Goal: Task Accomplishment & Management: Use online tool/utility

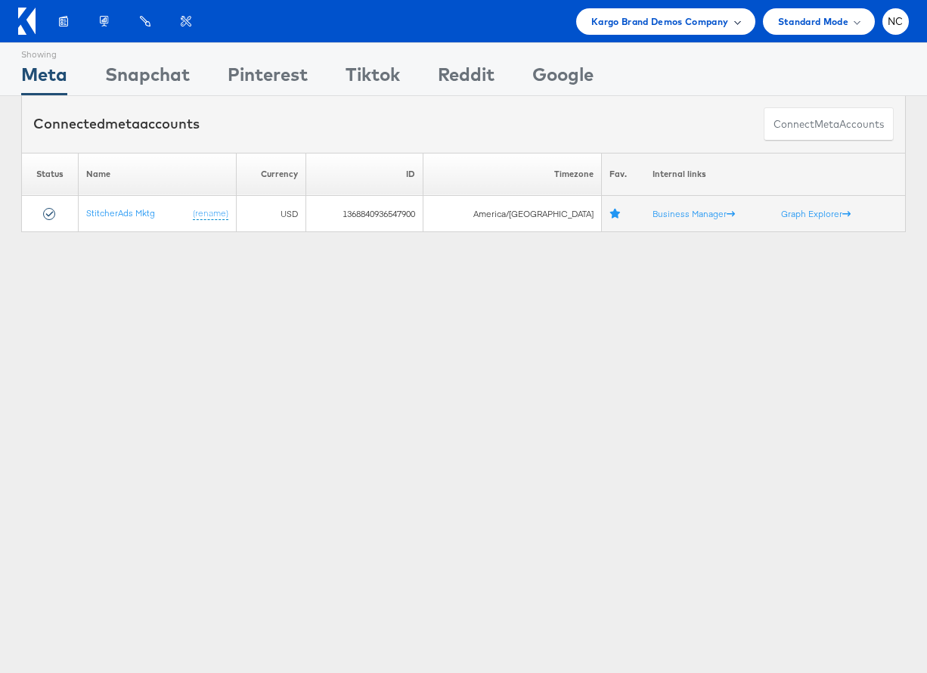
click at [670, 20] on span "Kargo Brand Demos Company" at bounding box center [660, 22] width 138 height 16
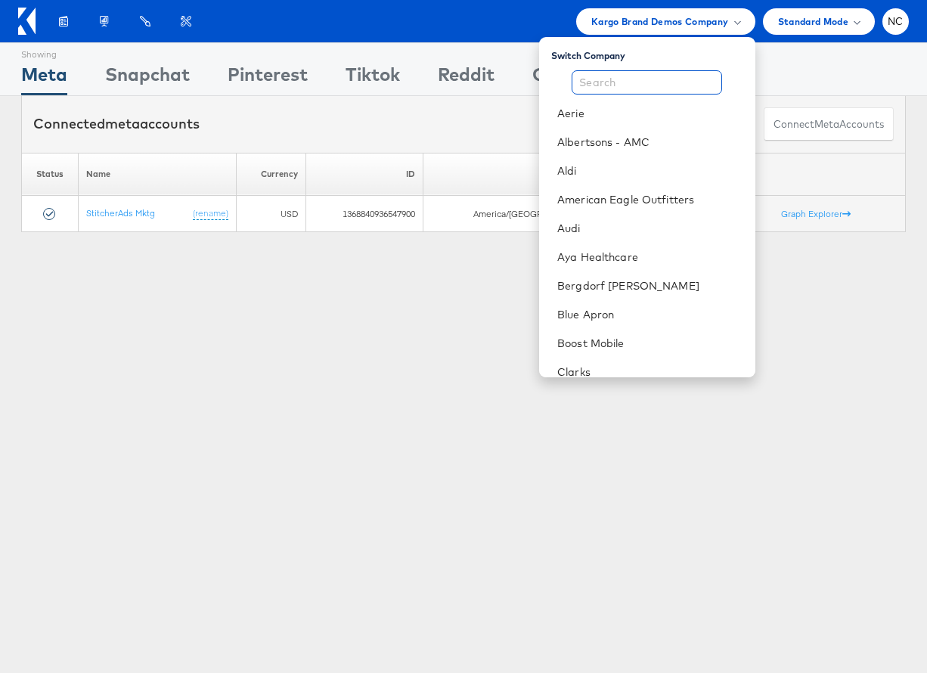
click at [652, 82] on input "text" at bounding box center [646, 82] width 150 height 24
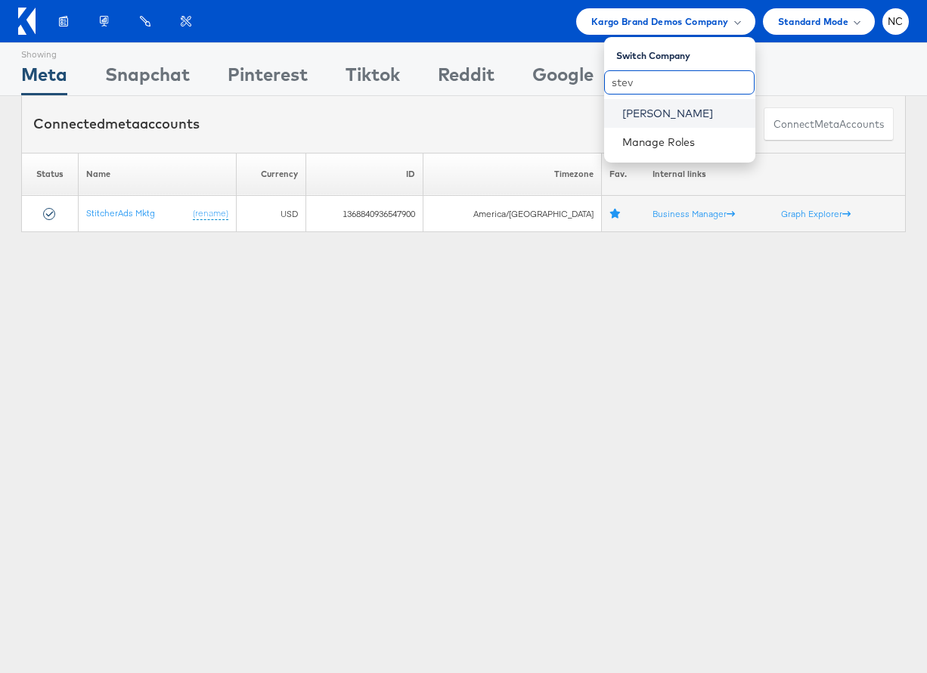
type input "stev"
click at [653, 119] on link "[PERSON_NAME]" at bounding box center [682, 113] width 121 height 15
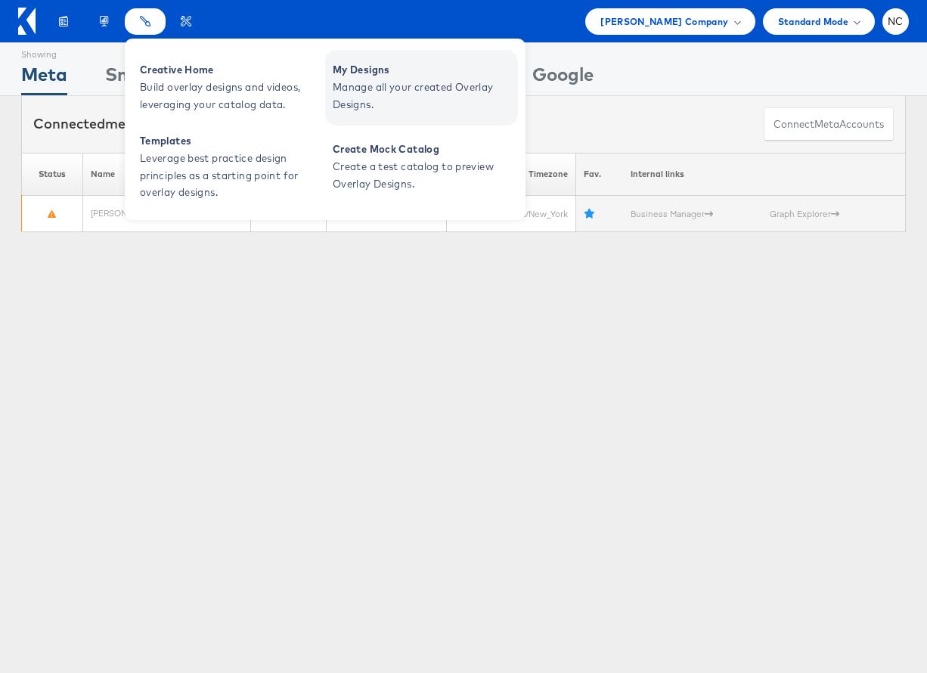
click at [410, 87] on span "Manage all your created Overlay Designs." at bounding box center [423, 96] width 181 height 35
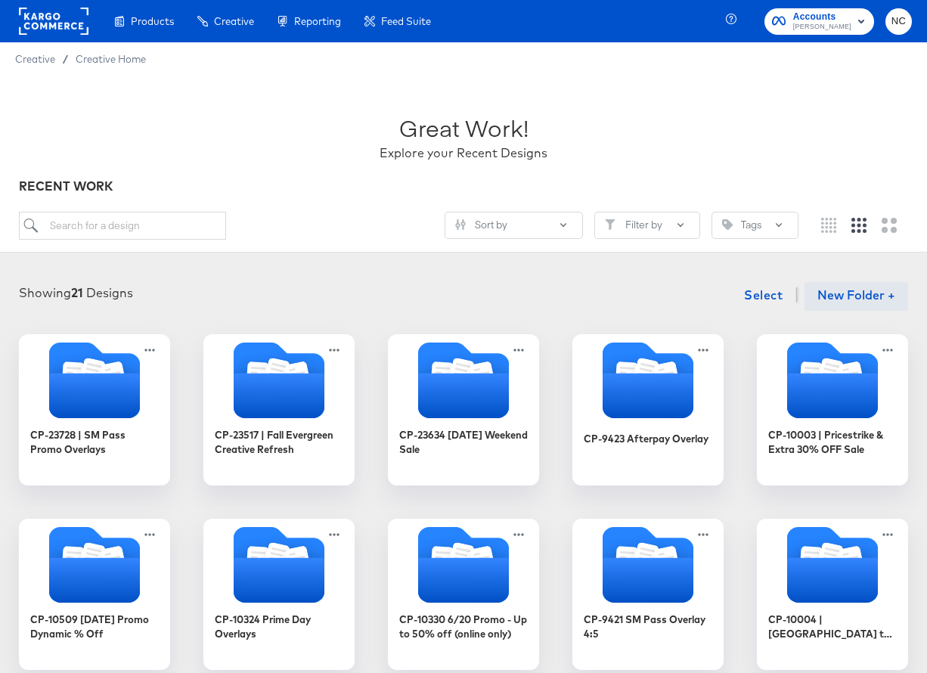
click at [844, 285] on button "New Folder +" at bounding box center [856, 296] width 104 height 29
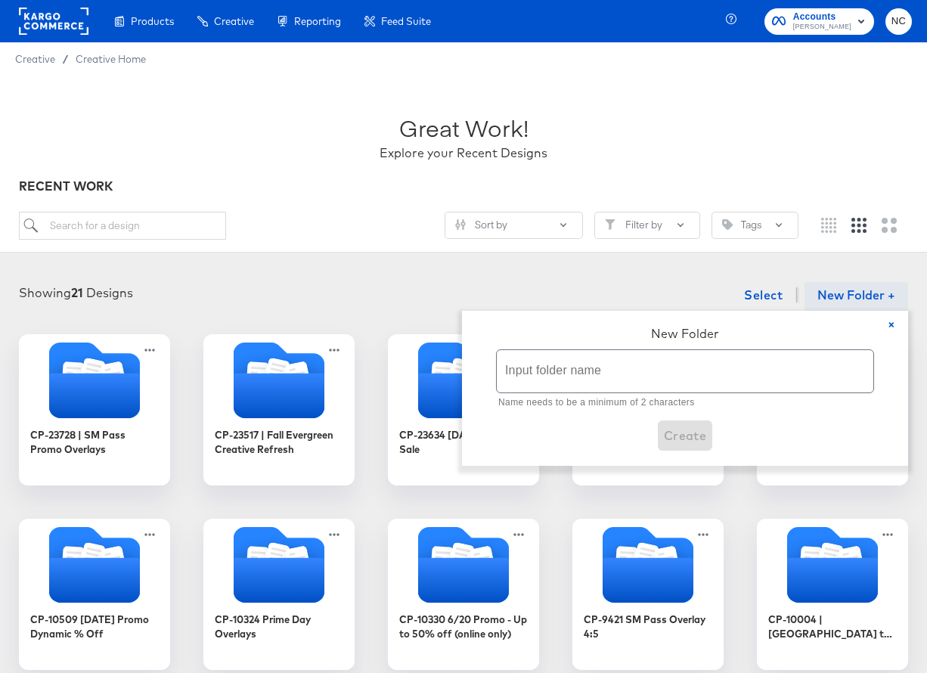
click at [639, 361] on input "text" at bounding box center [685, 371] width 376 height 42
paste input "CP-23698 Fall Animal Print Overlays"
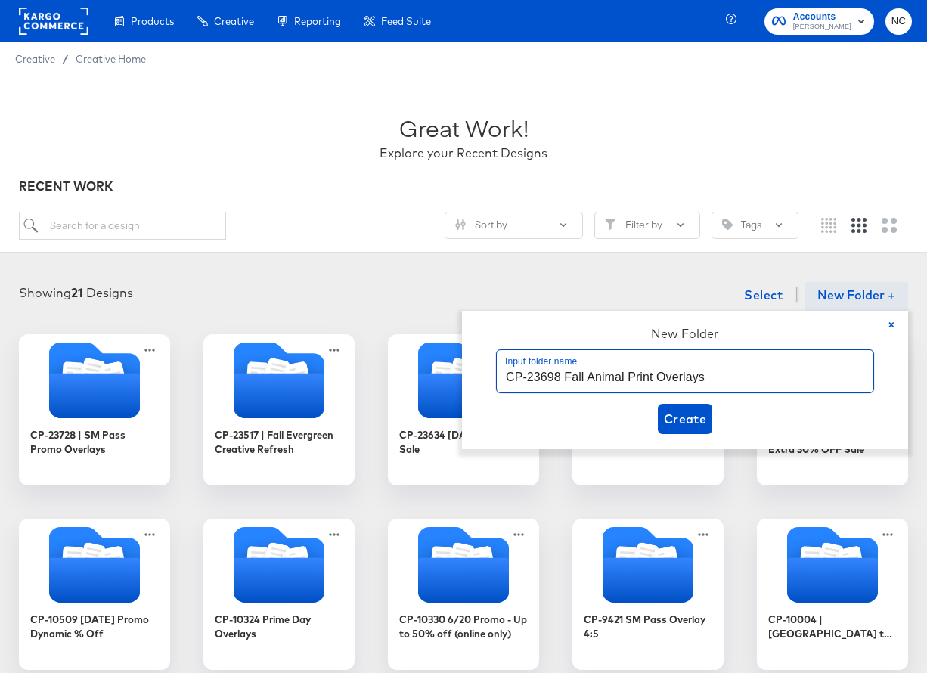
type input "CP-23698 Fall Animal Print Overlays"
click at [660, 420] on button "Create" at bounding box center [685, 419] width 55 height 30
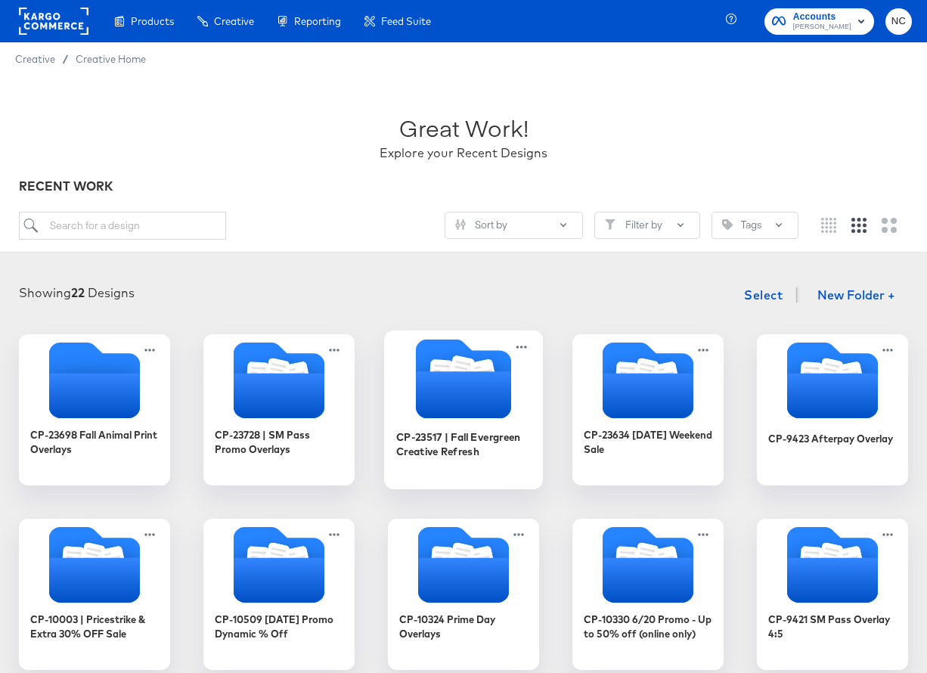
click at [466, 369] on icon "Folder" at bounding box center [461, 371] width 18 height 20
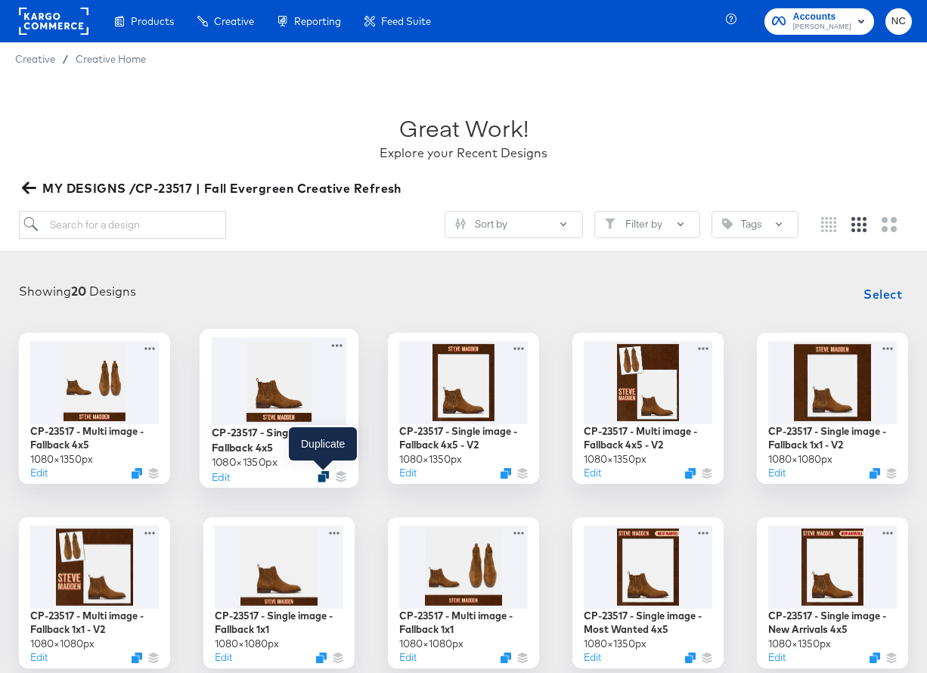
click at [324, 474] on icon "Duplicate" at bounding box center [322, 475] width 11 height 11
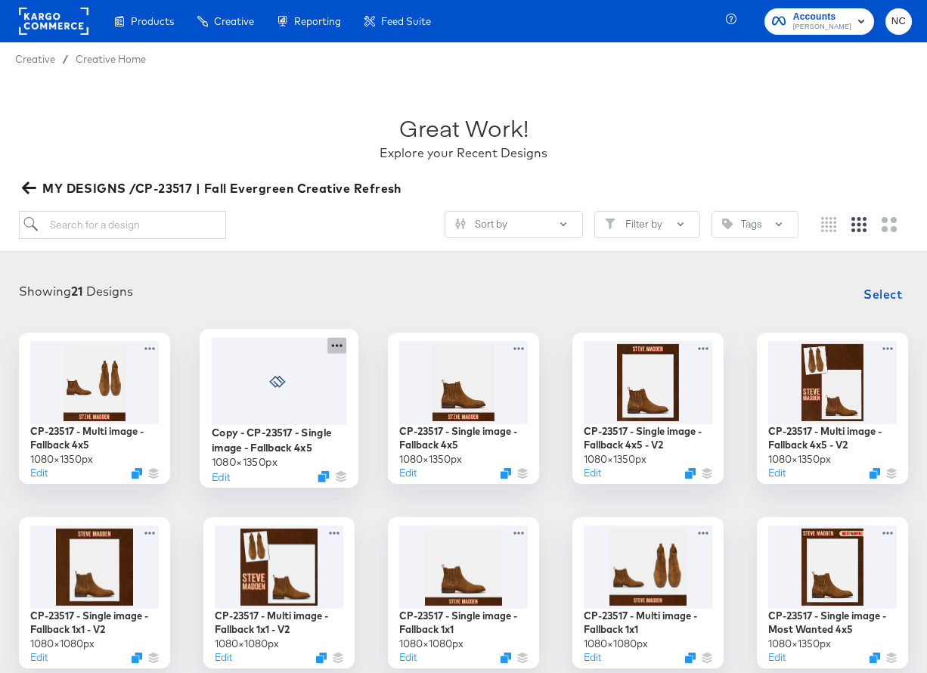
click at [338, 347] on icon at bounding box center [336, 345] width 19 height 16
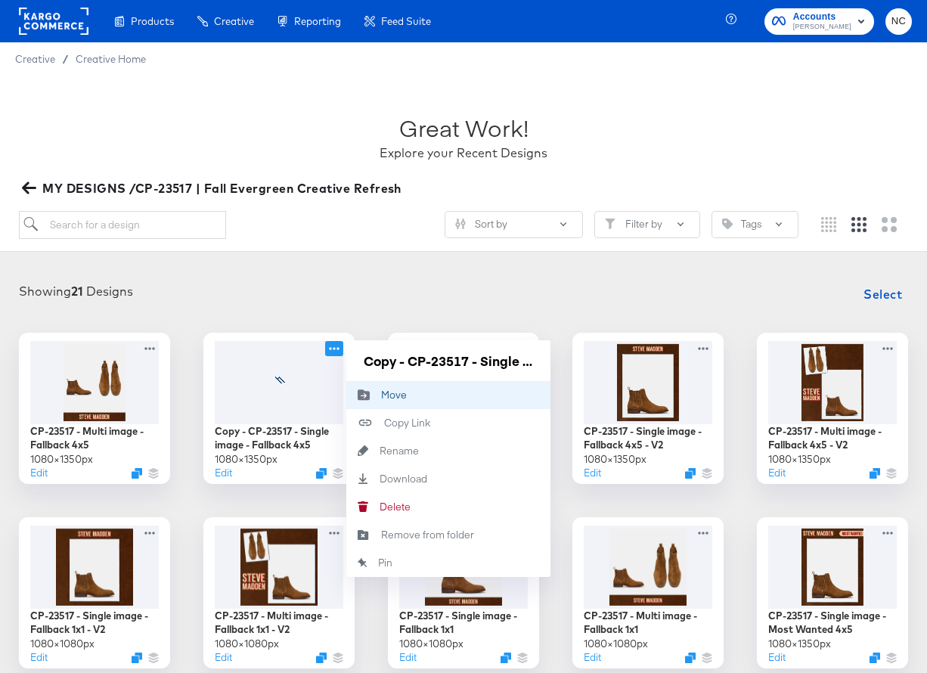
click at [381, 395] on div "Move Move" at bounding box center [381, 395] width 0 height 0
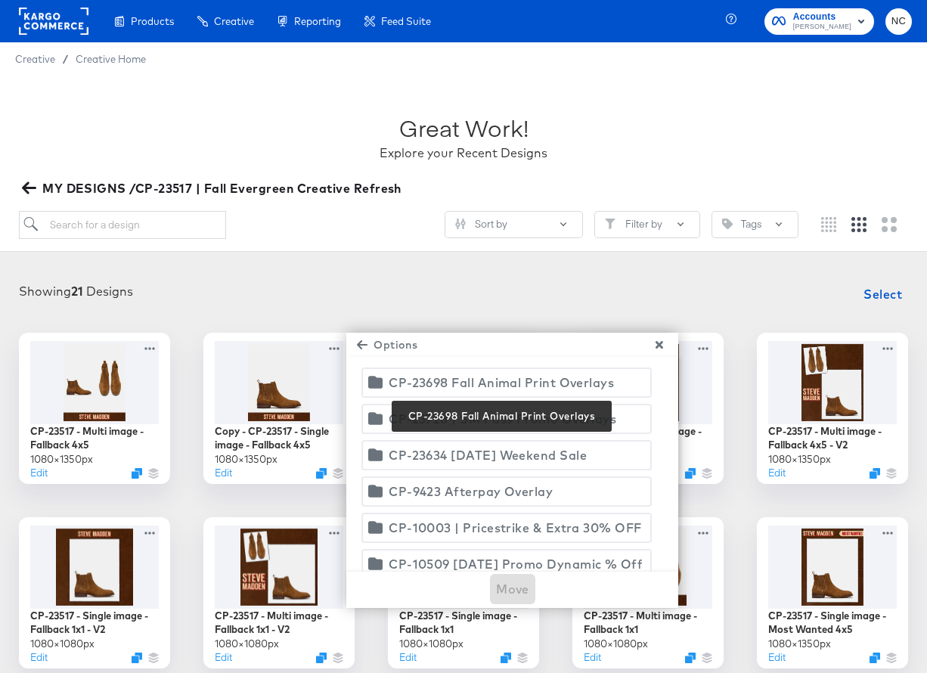
click at [466, 389] on div "CP-23698 Fall Animal Print Overlays" at bounding box center [501, 382] width 225 height 21
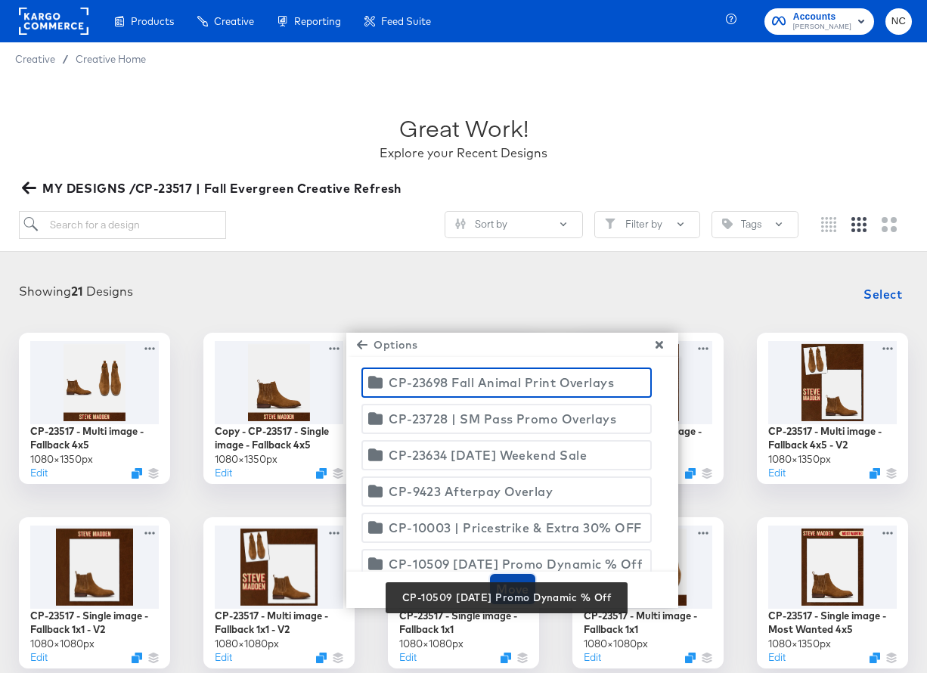
click at [512, 580] on span "Move" at bounding box center [512, 588] width 33 height 21
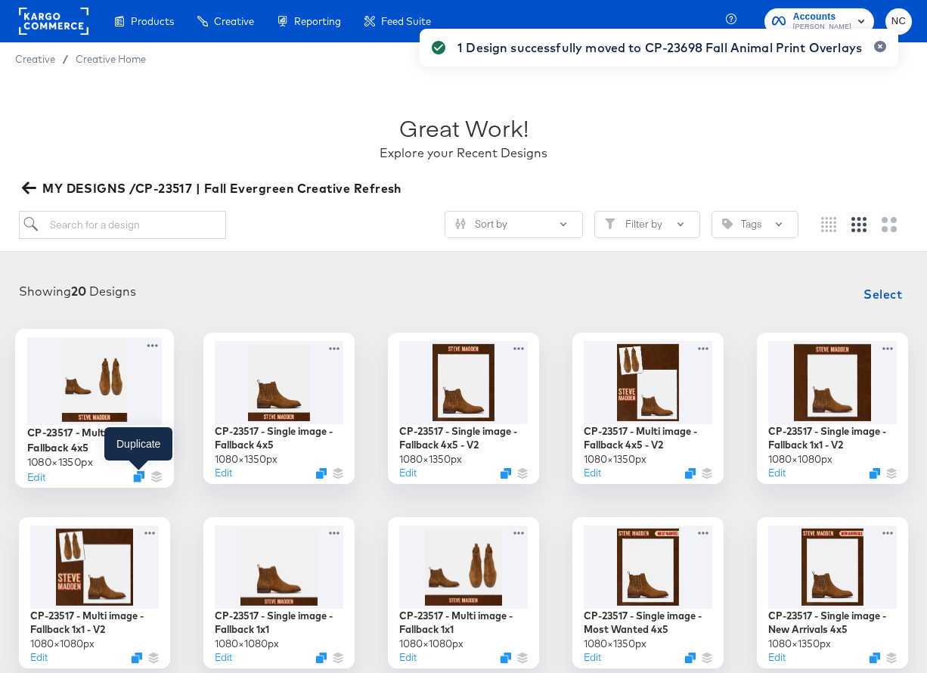
click at [141, 483] on div "Edit" at bounding box center [94, 476] width 135 height 14
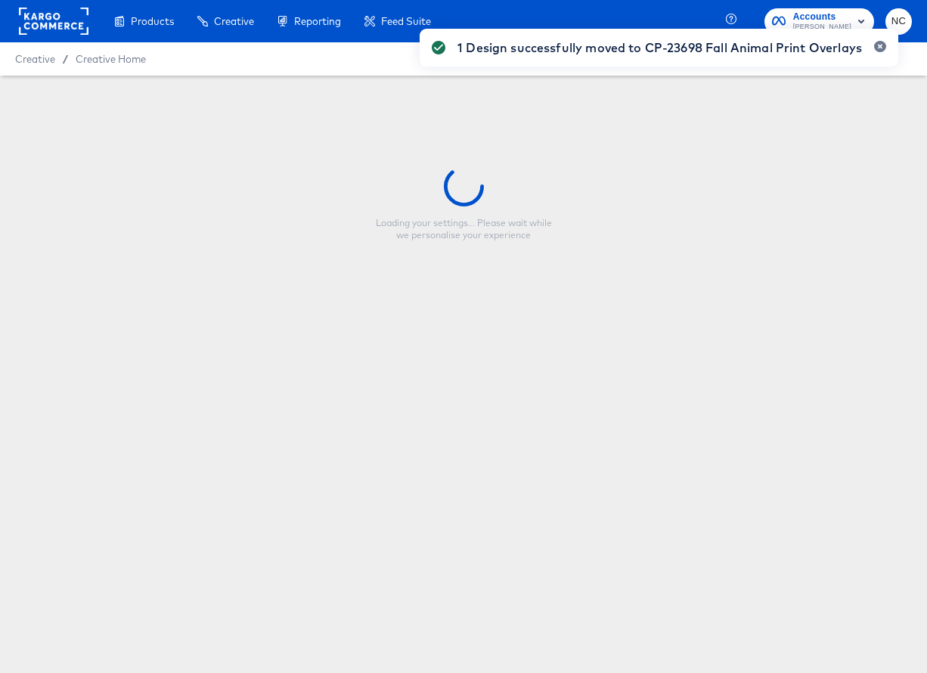
click at [138, 472] on div "Products Creative Reporting Feed Suite Accounts [PERSON_NAME] NC Creative / Cre…" at bounding box center [463, 336] width 927 height 673
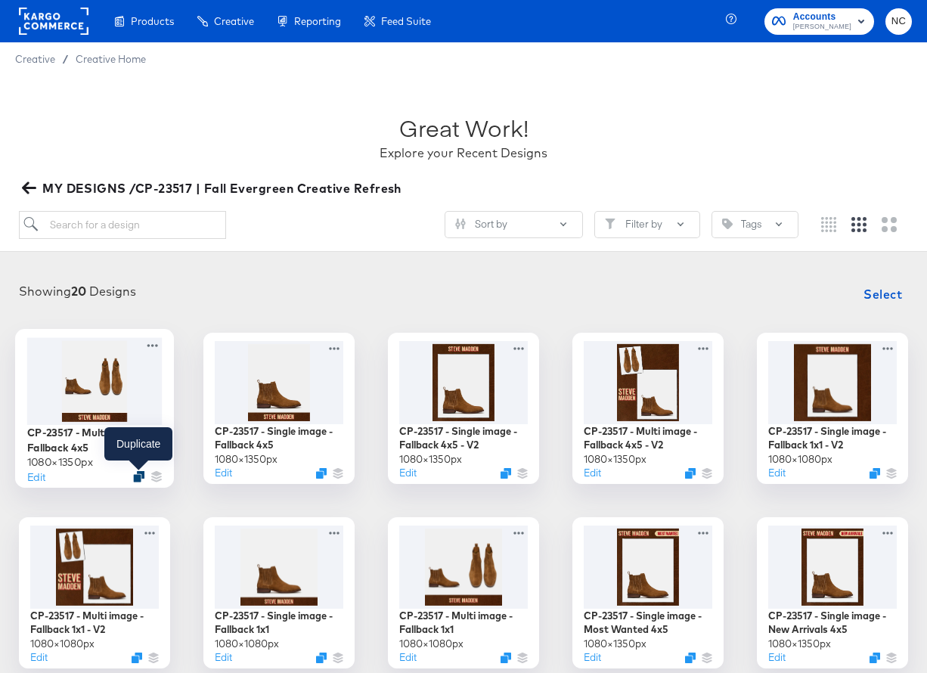
click at [136, 473] on icon "Duplicate" at bounding box center [138, 475] width 11 height 11
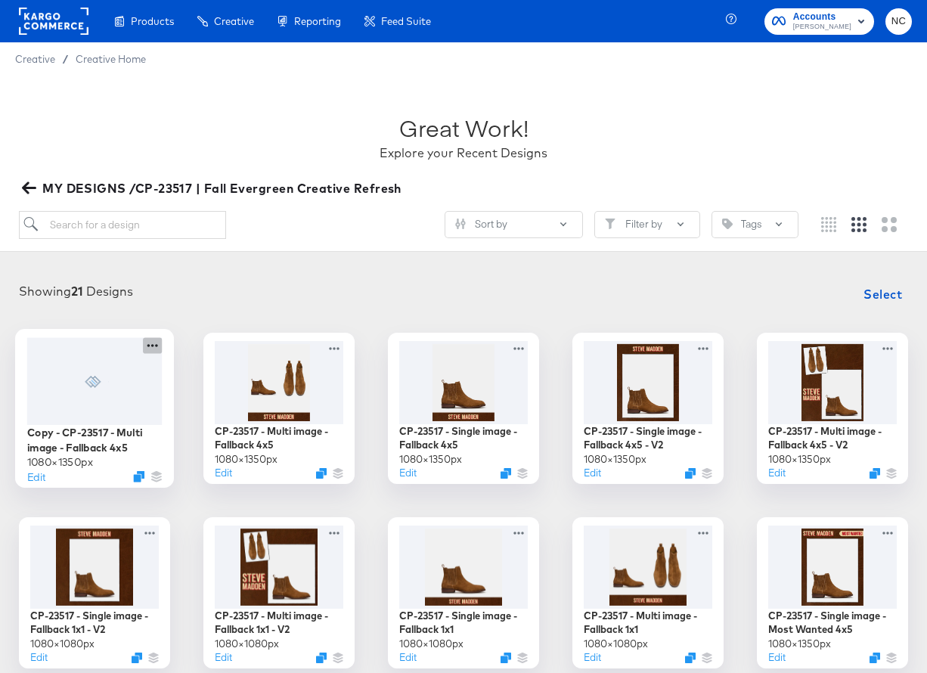
click at [158, 345] on icon at bounding box center [152, 345] width 19 height 16
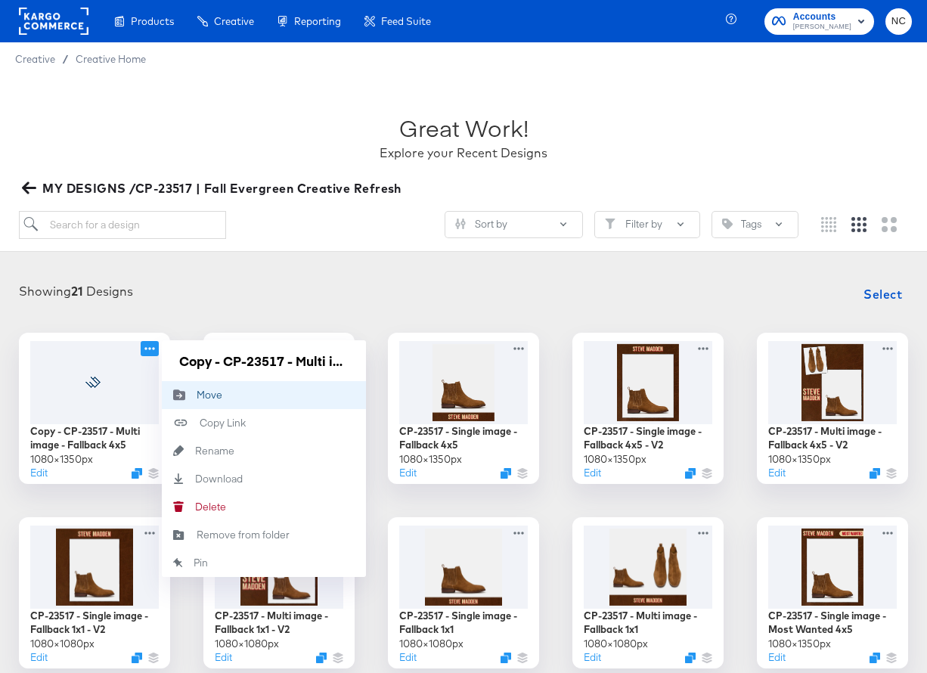
click at [197, 395] on div "Move Move" at bounding box center [197, 395] width 0 height 0
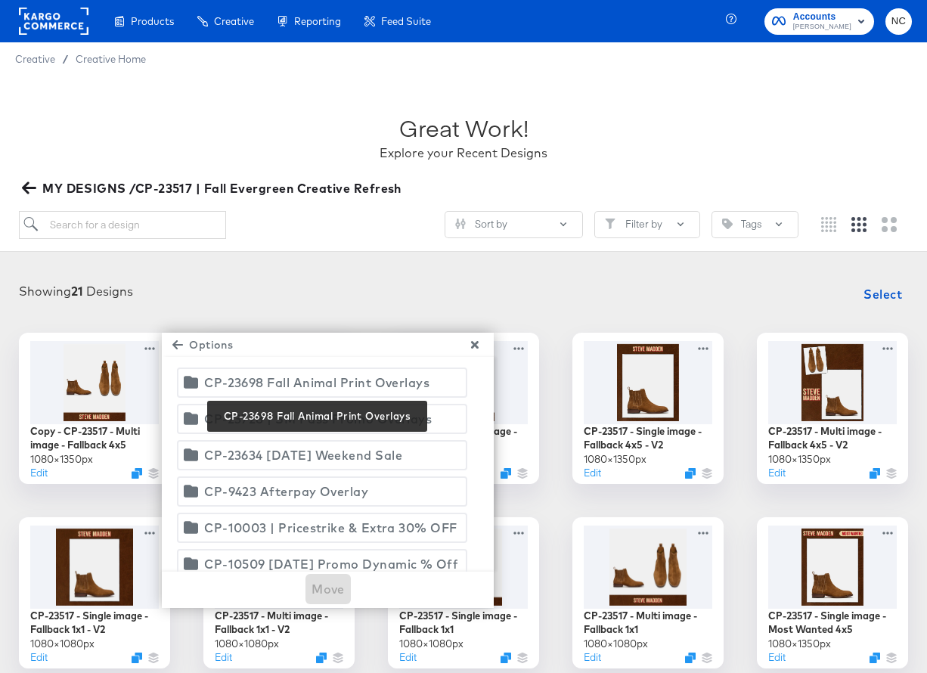
click at [361, 377] on div "CP-23698 Fall Animal Print Overlays" at bounding box center [316, 382] width 225 height 21
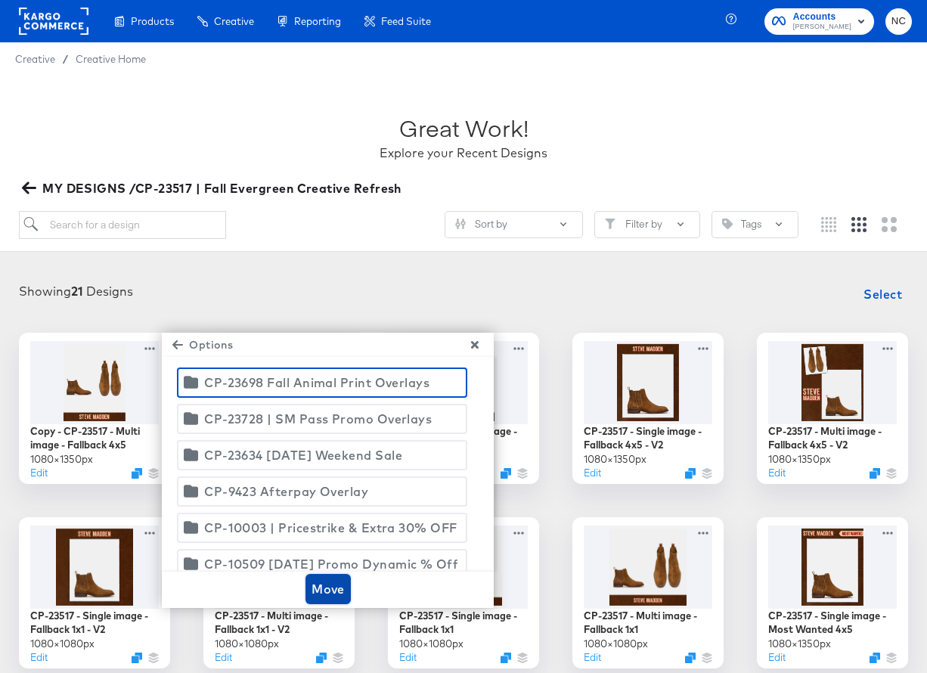
click at [326, 590] on span "Move" at bounding box center [327, 588] width 33 height 21
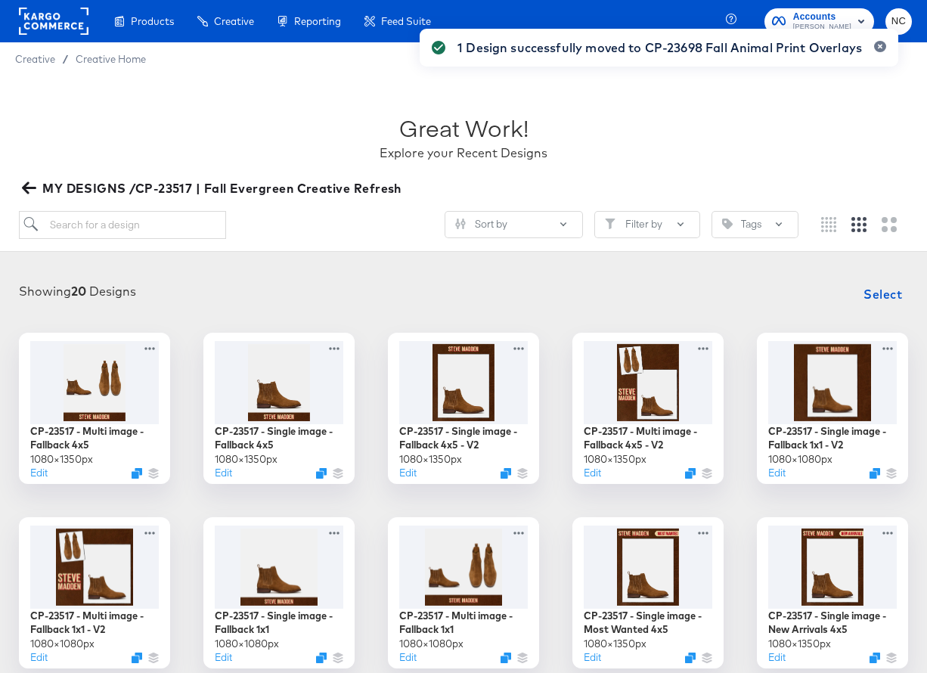
click at [30, 179] on span "MY DESIGNS /CP-23517 | Fall Evergreen Creative Refresh" at bounding box center [213, 188] width 376 height 21
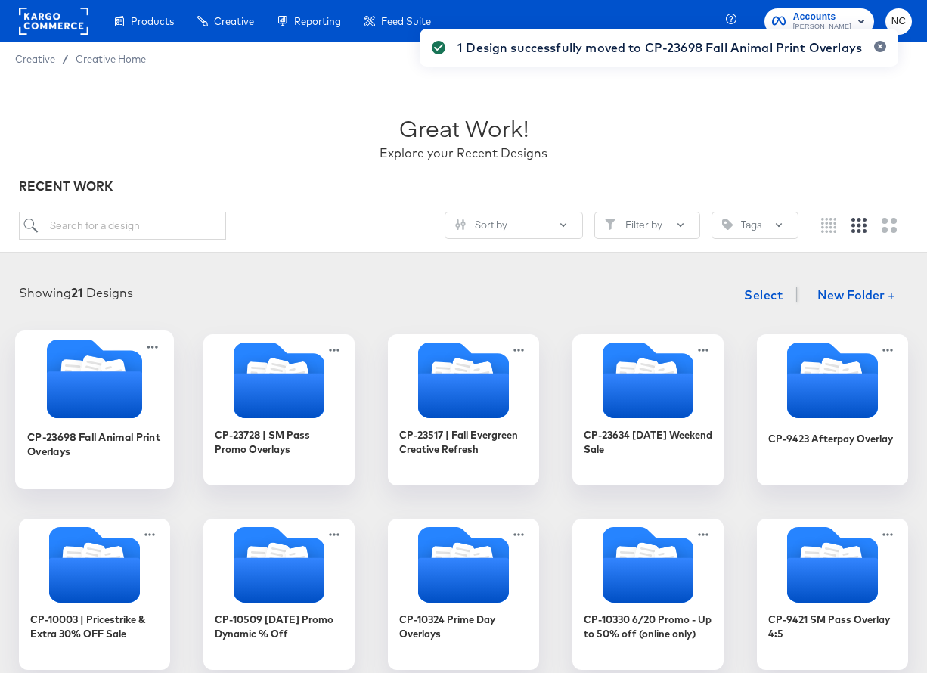
click at [117, 386] on icon "Folder" at bounding box center [94, 394] width 95 height 47
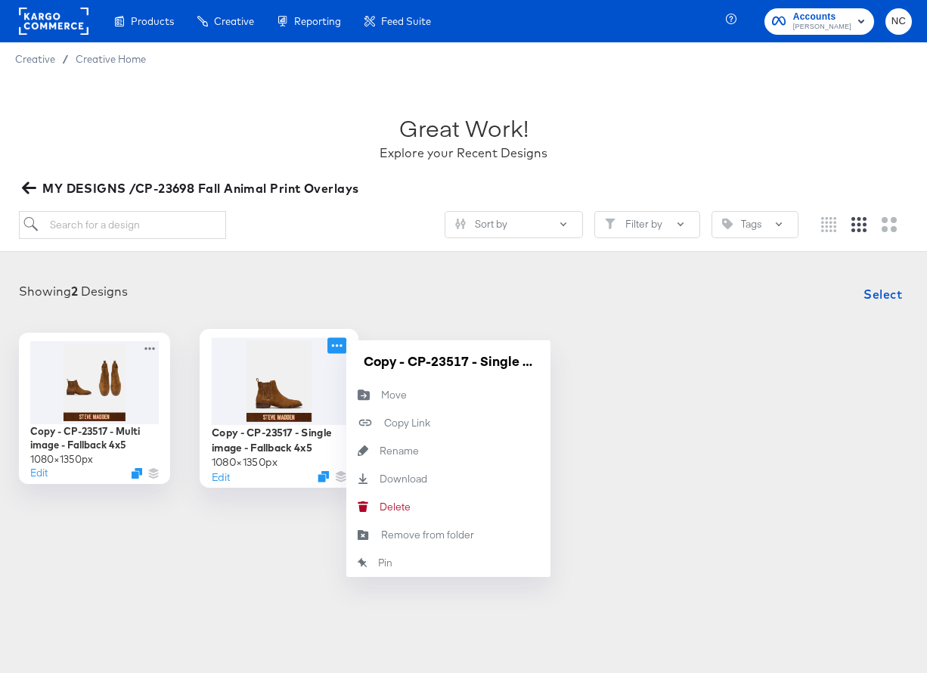
click at [342, 343] on icon at bounding box center [336, 345] width 19 height 16
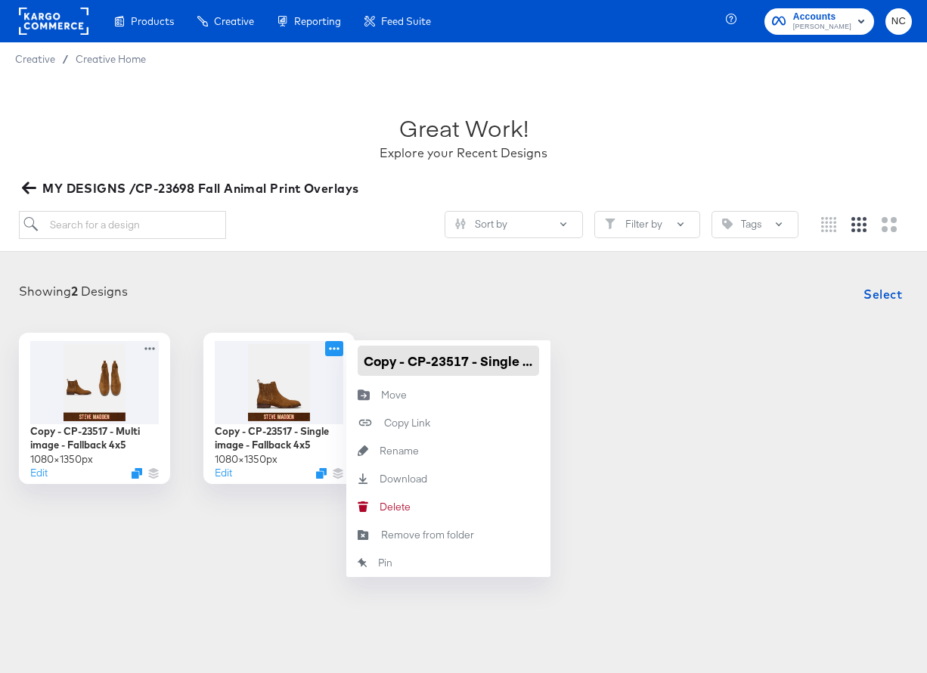
click at [395, 358] on input "Copy - CP-23517 - Single image - Fallback 4x5" at bounding box center [448, 360] width 181 height 30
paste input "P-23698 Fall Animal Print Overlays"
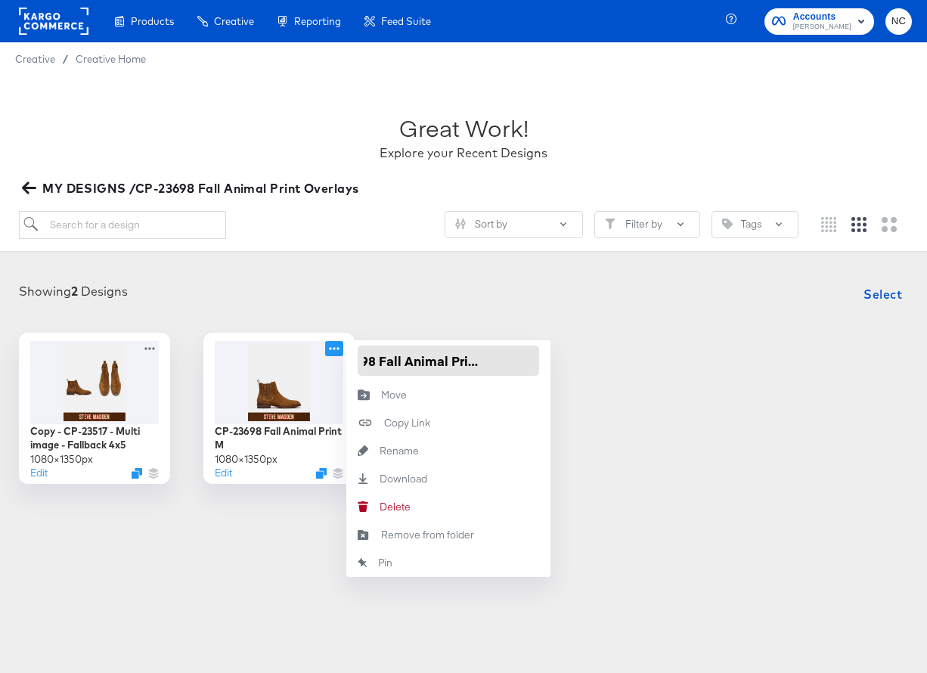
type input "CP-23698 Fall Animal Print Meta 1:1"
click at [407, 282] on div "Showing 2 Designs Select" at bounding box center [463, 294] width 896 height 30
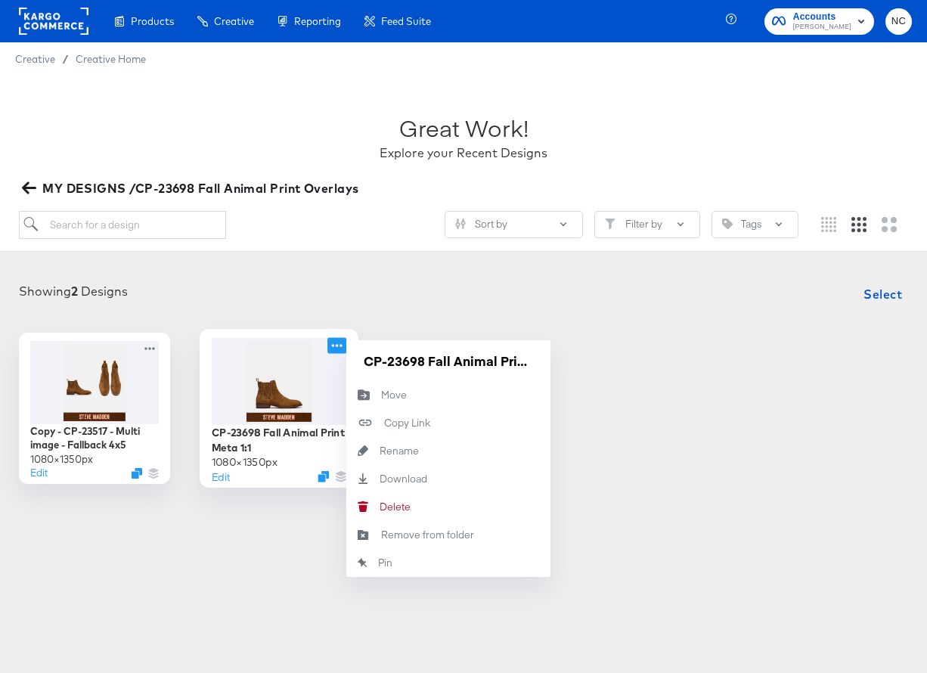
click at [344, 345] on icon at bounding box center [336, 345] width 19 height 16
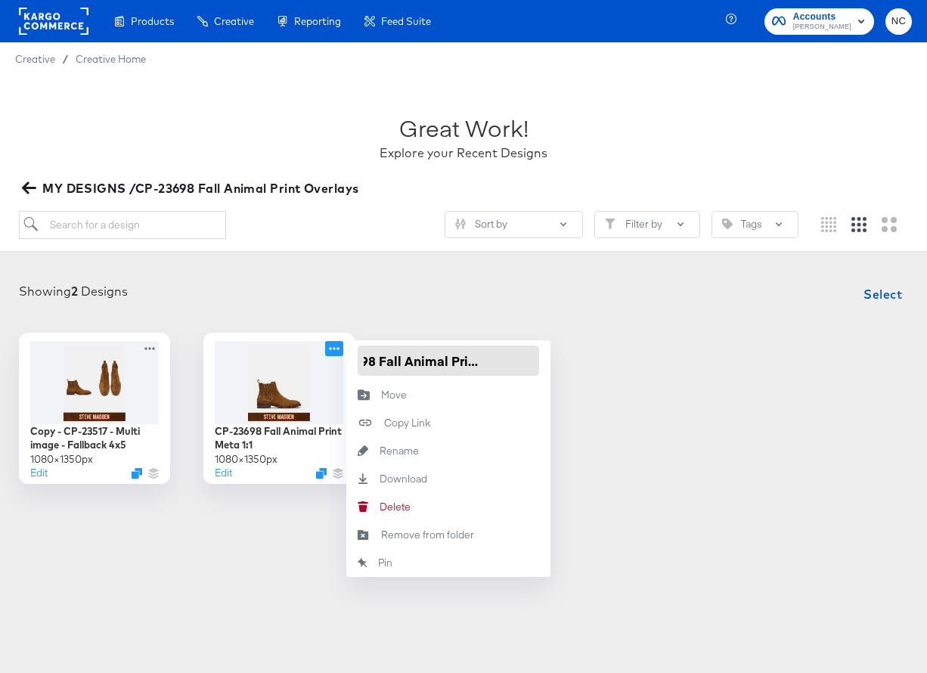
click at [487, 358] on input "CP-23698 Fall Animal Print Meta 1:1" at bounding box center [448, 360] width 181 height 30
click at [481, 361] on input "CP-23698 Fall Animal Print Meta 1:1" at bounding box center [448, 360] width 181 height 30
type input "CP-23698 Fall Animal Print Single Meta 1:1"
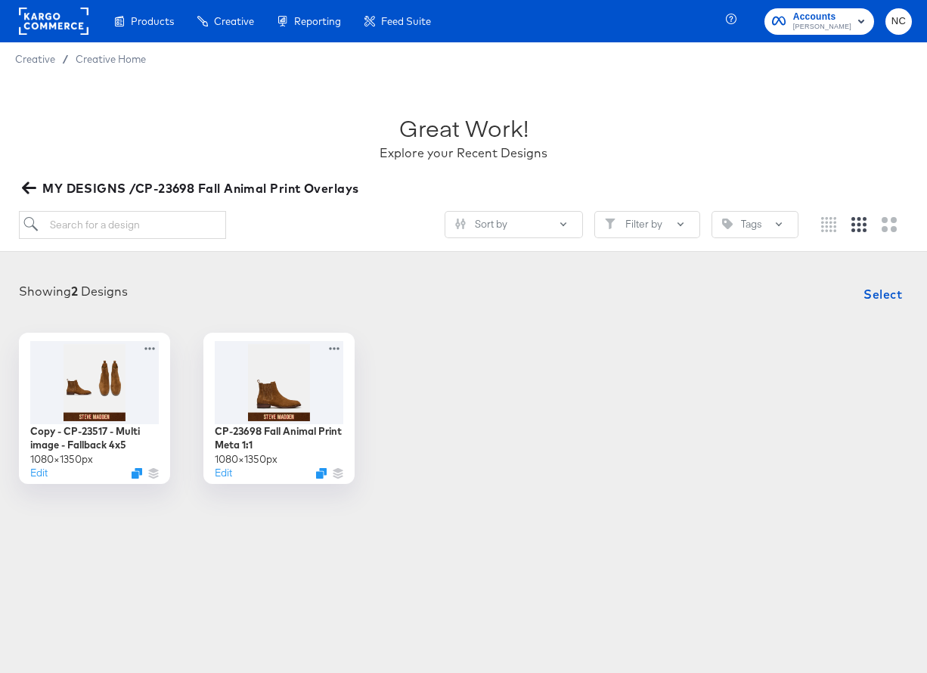
click at [484, 291] on div "Showing 2 Designs Select" at bounding box center [463, 294] width 896 height 30
click at [322, 364] on div at bounding box center [279, 380] width 135 height 87
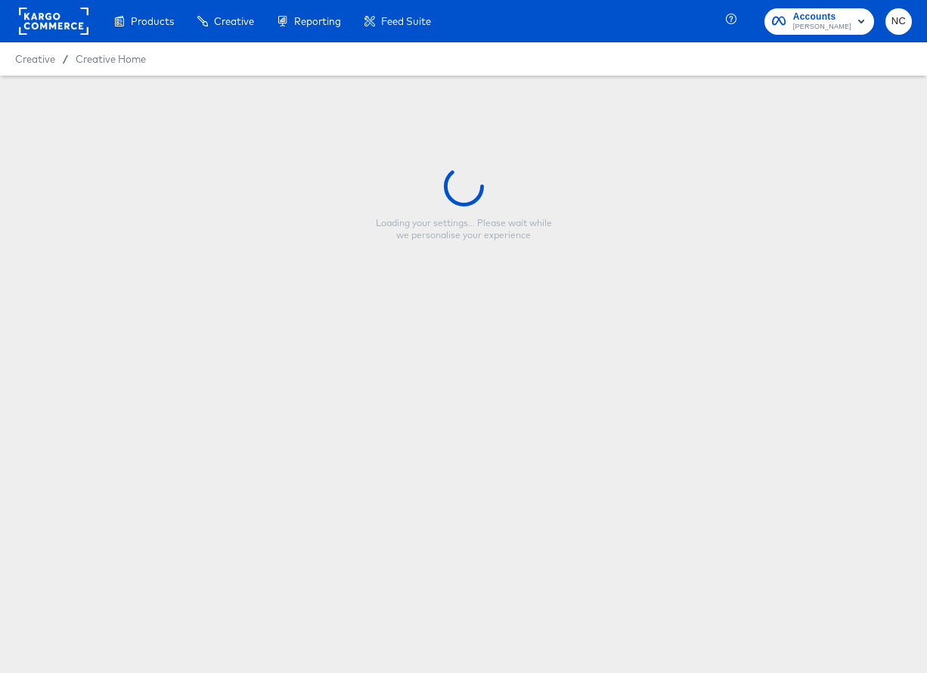
type input "CP-23698 Fall Animal Print Single Meta 1:1"
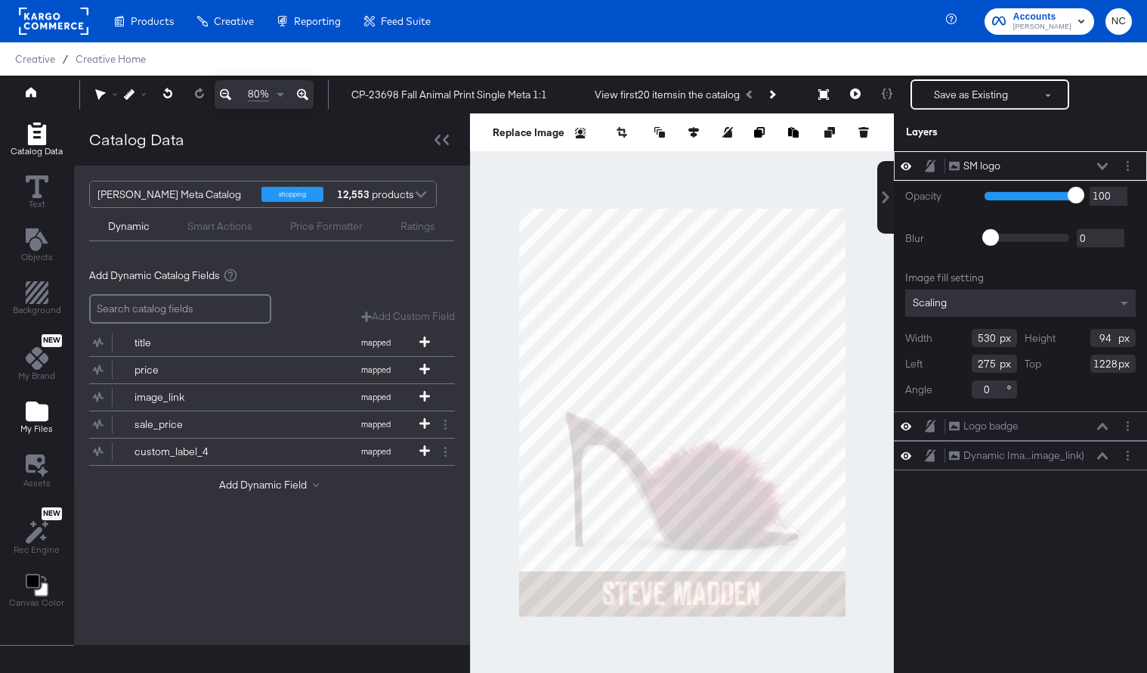
click at [45, 401] on icon "Add Files" at bounding box center [37, 411] width 23 height 23
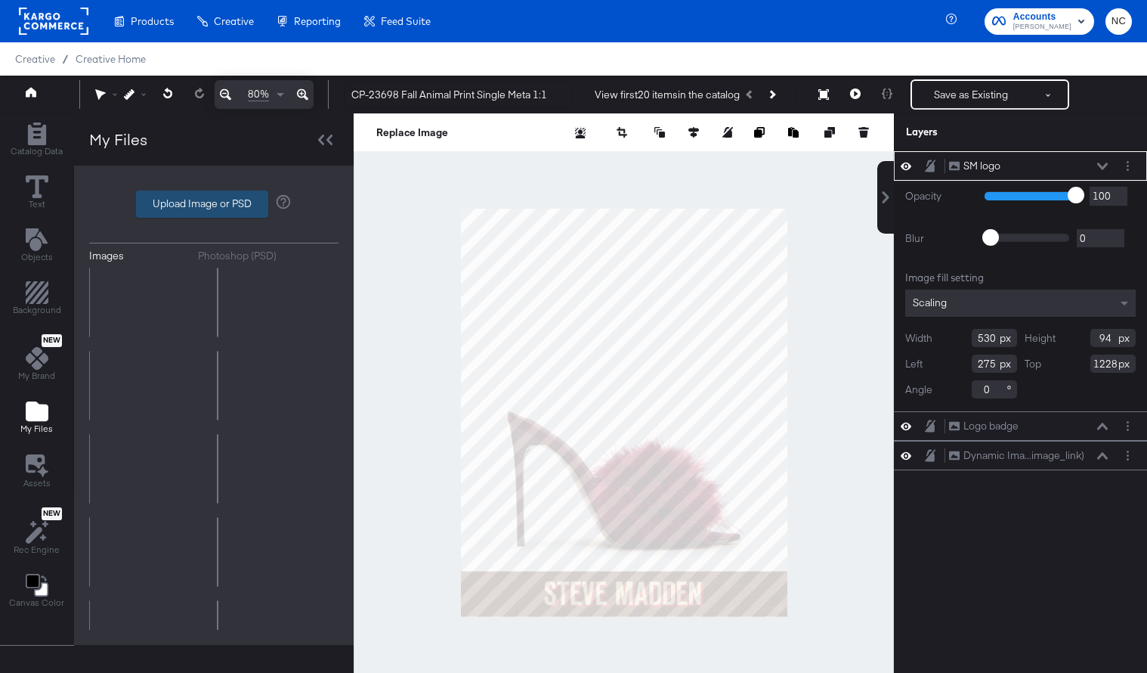
click at [211, 211] on label "Upload Image or PSD" at bounding box center [202, 204] width 131 height 26
click at [214, 204] on input "Upload Image or PSD" at bounding box center [214, 204] width 0 height 0
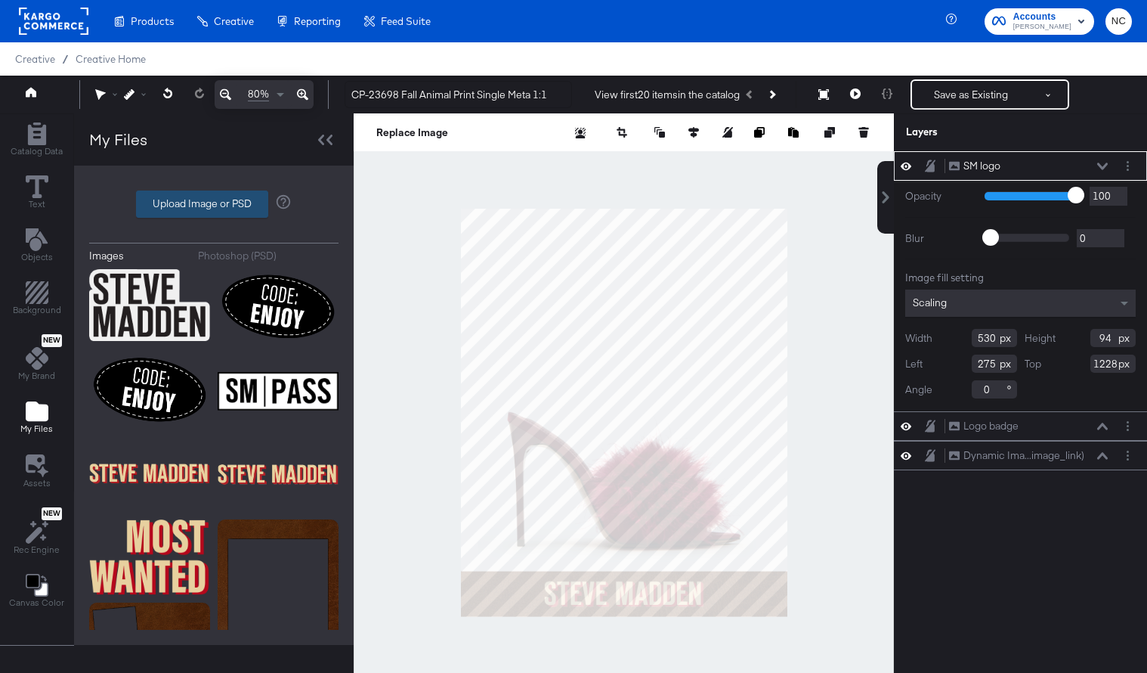
type input "C:\fakepath\V1 - Single Image.png"
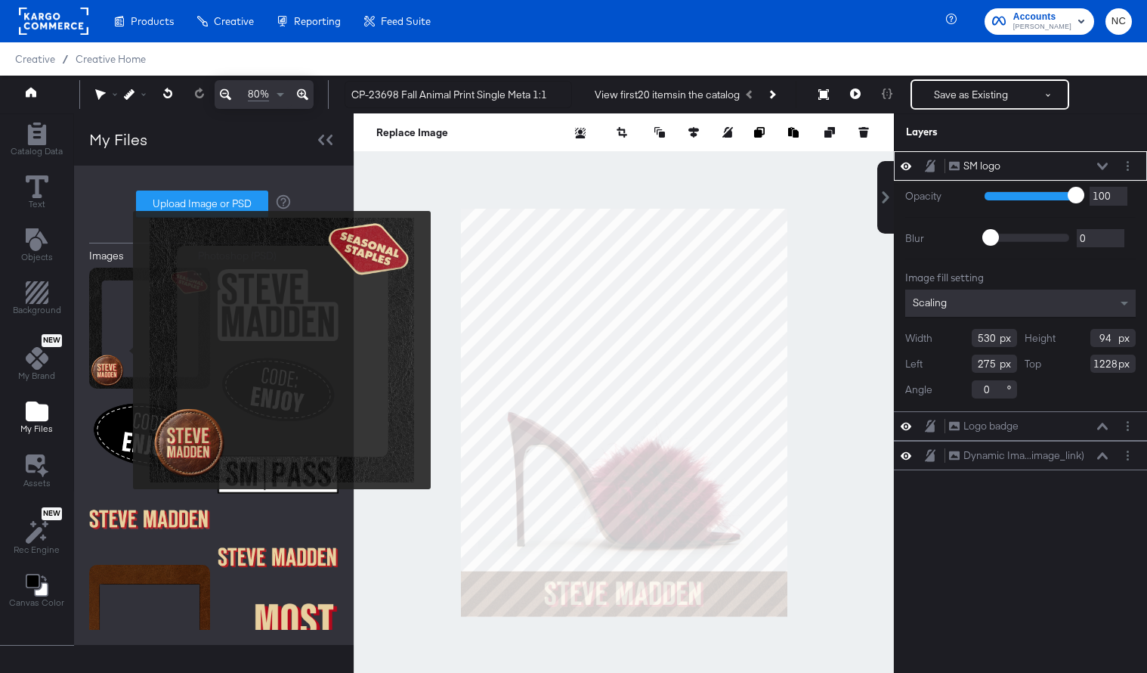
click at [120, 348] on img at bounding box center [149, 328] width 121 height 121
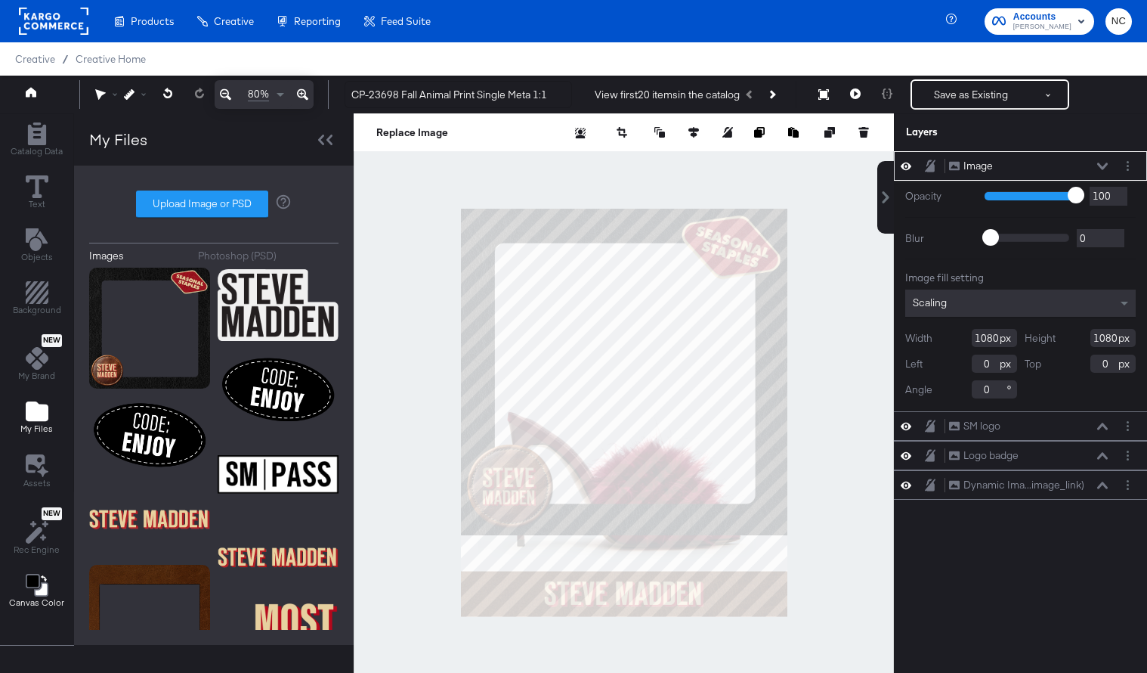
click at [39, 579] on icon "Change Background" at bounding box center [33, 581] width 14 height 14
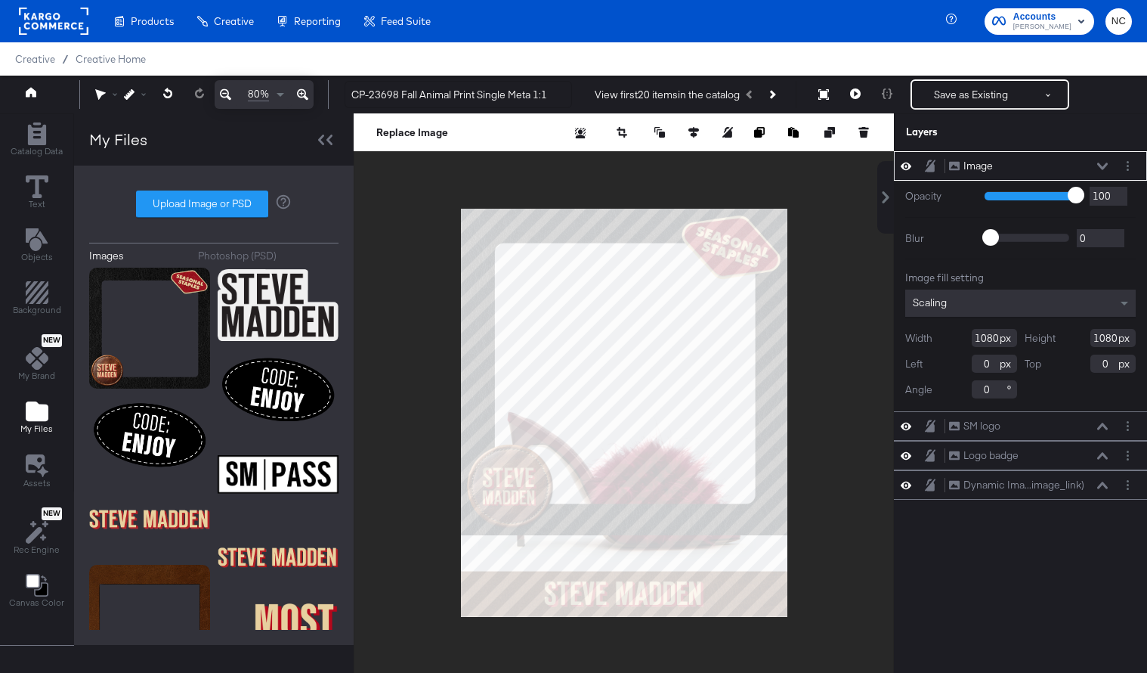
click at [926, 169] on button at bounding box center [1103, 166] width 12 height 9
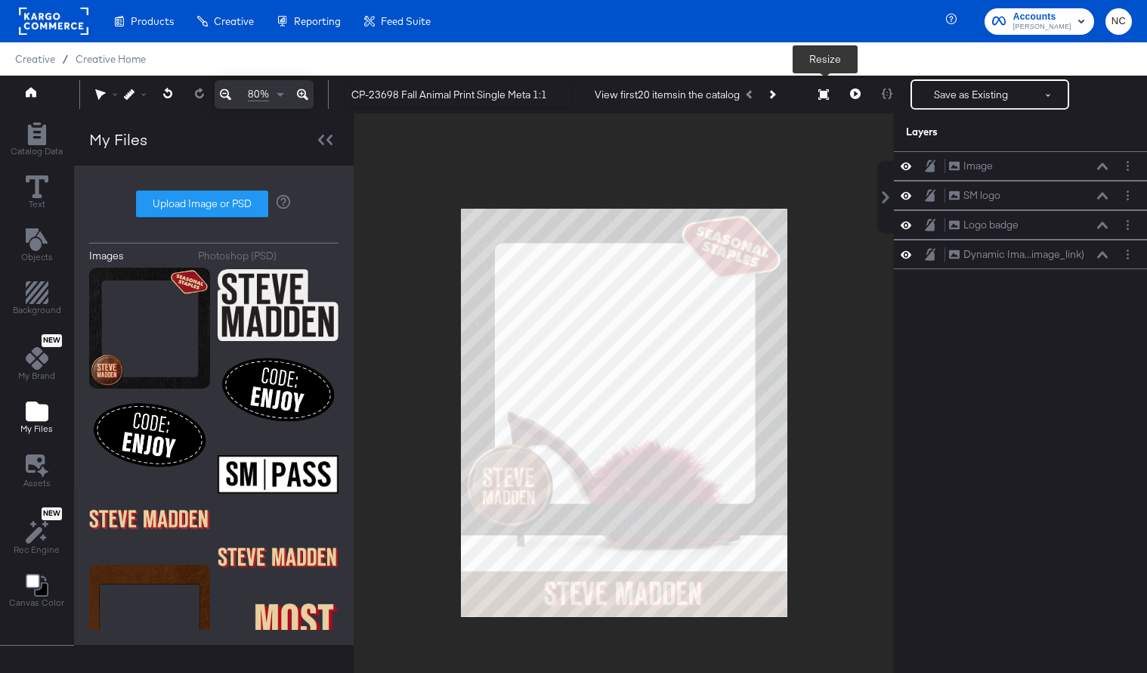
click at [816, 96] on button "Resize" at bounding box center [824, 95] width 32 height 27
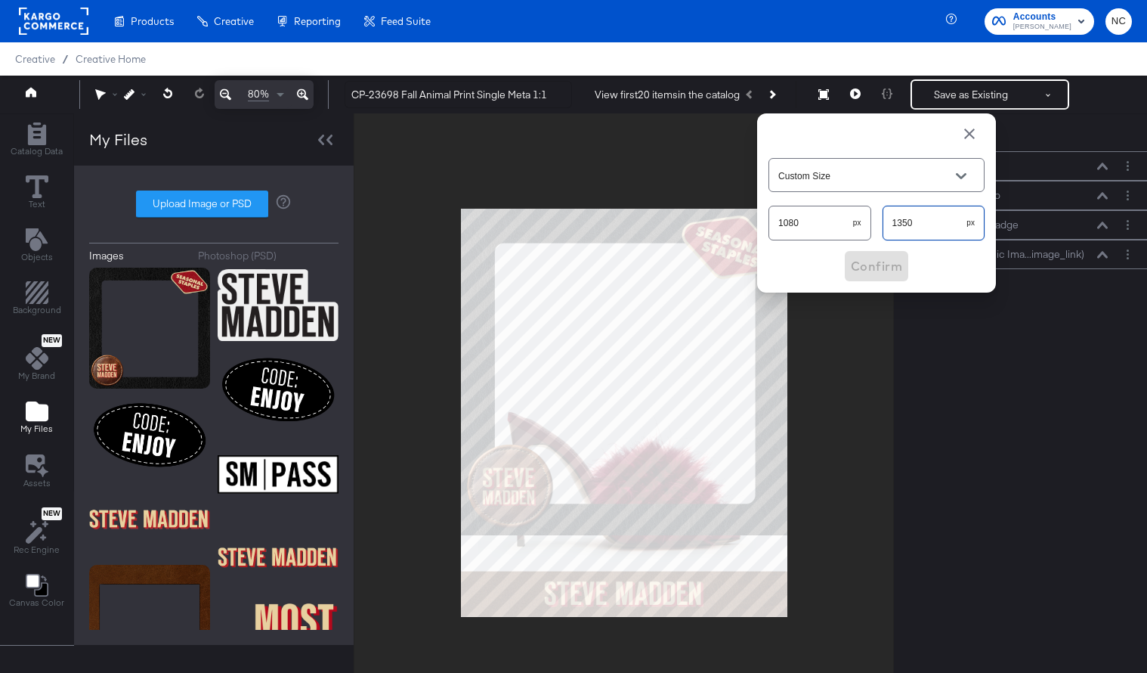
click at [923, 227] on input "1350" at bounding box center [926, 216] width 84 height 33
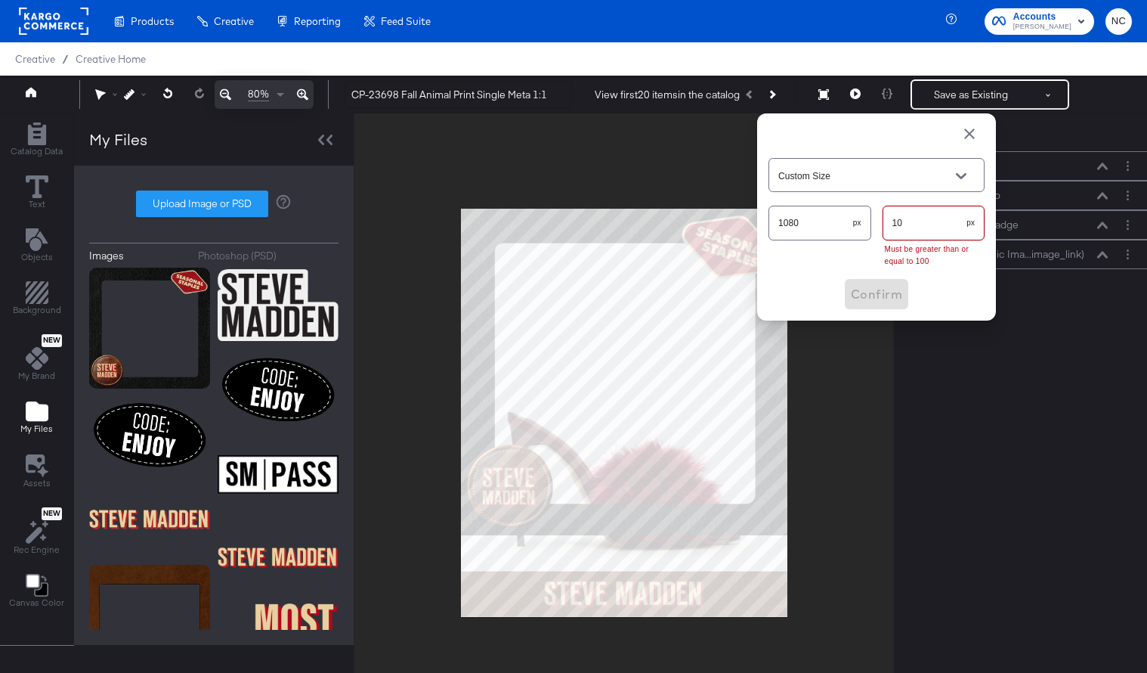
type input "108"
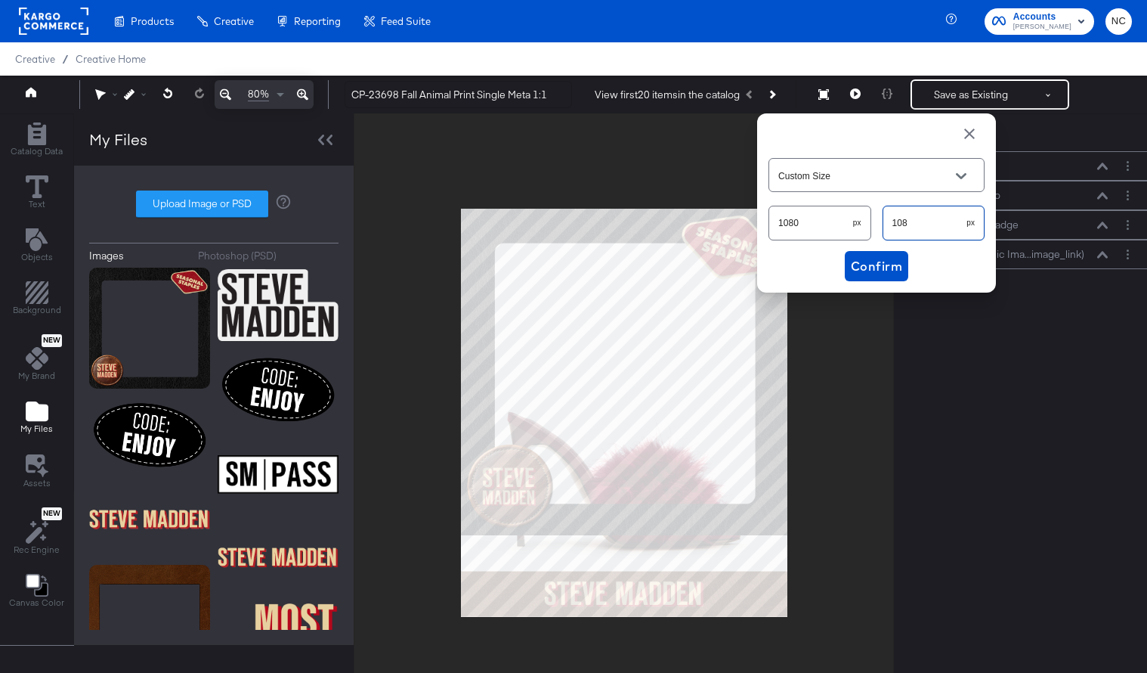
type input "Facebook Optimal (1080 x 1080px)"
type input "1080"
click at [886, 270] on span "Confirm" at bounding box center [876, 265] width 51 height 21
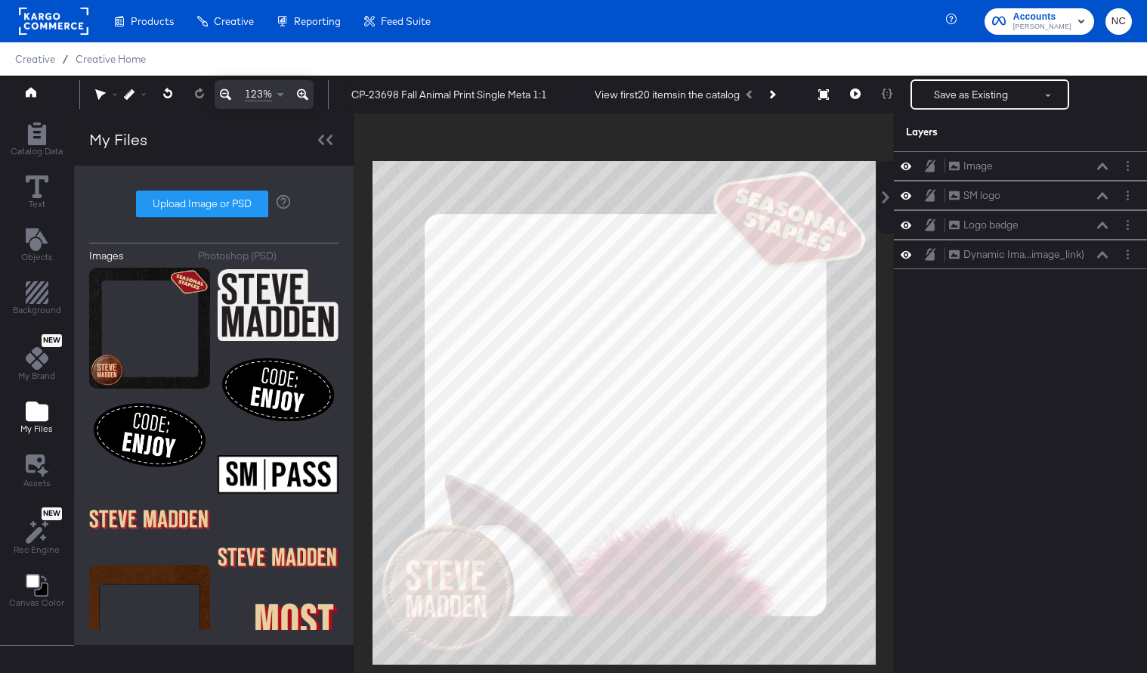
click at [227, 92] on icon at bounding box center [225, 94] width 11 height 18
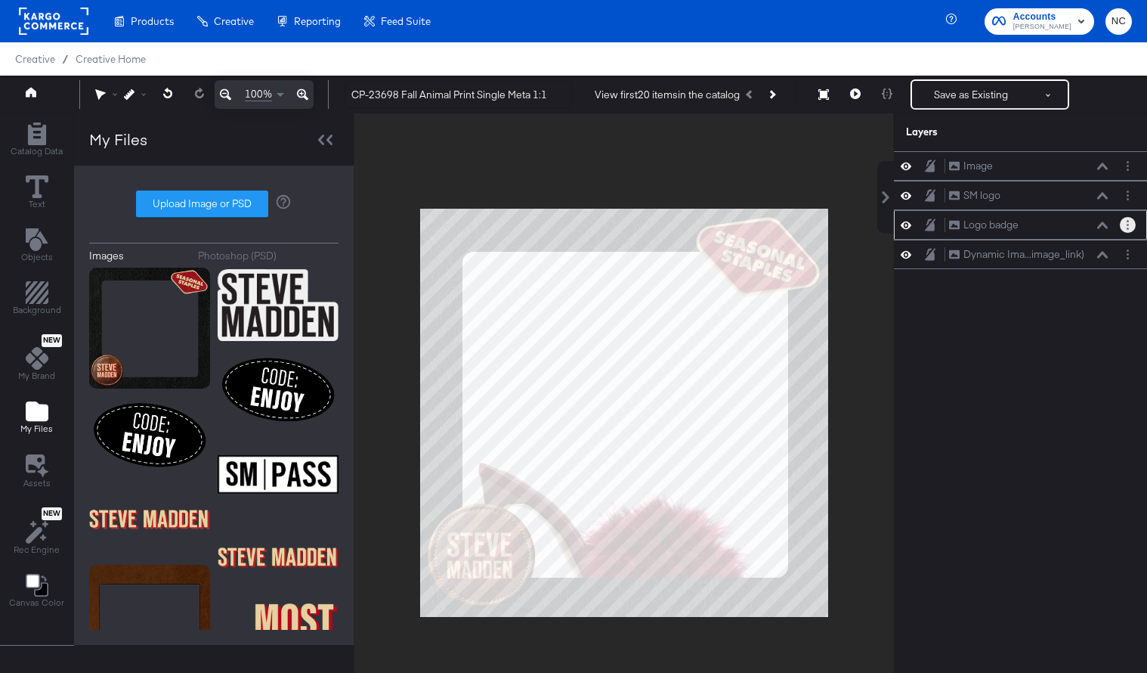
click at [926, 225] on button "Layer Options" at bounding box center [1128, 225] width 16 height 16
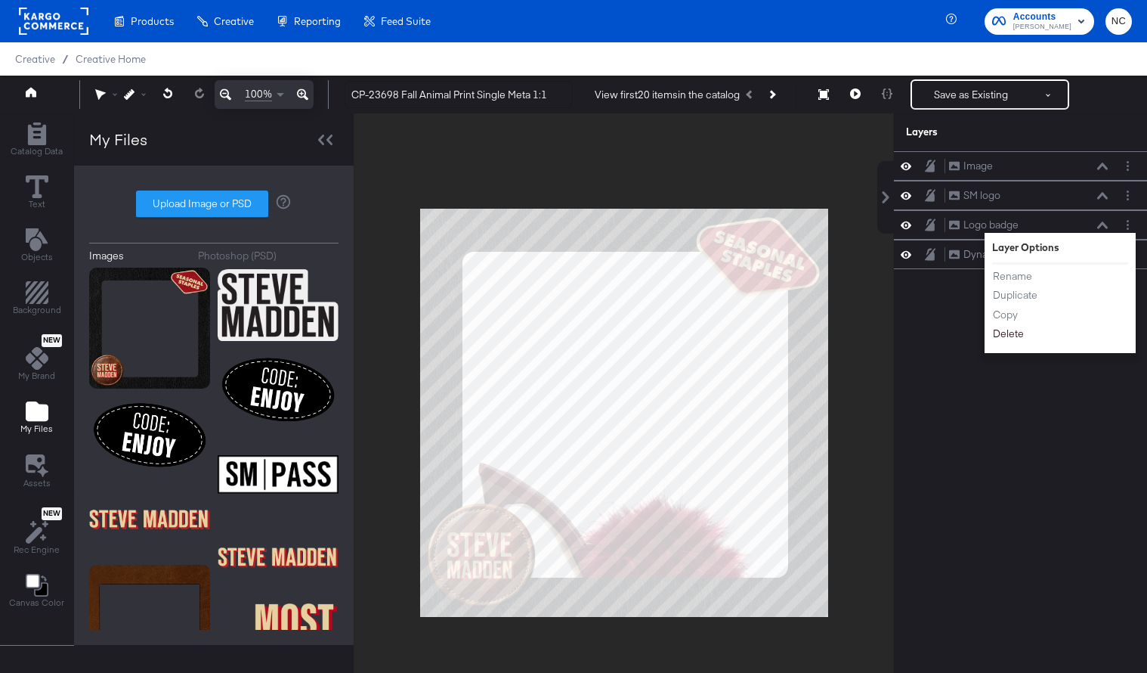
click at [926, 336] on button "Delete" at bounding box center [1008, 334] width 33 height 16
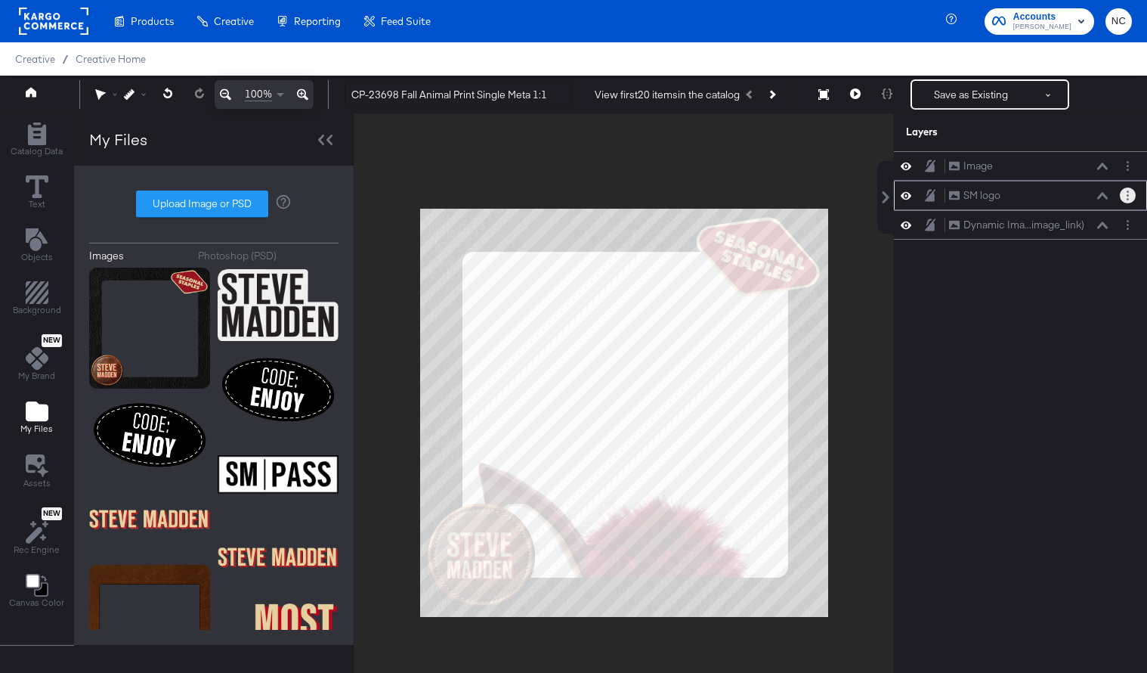
click at [926, 201] on div at bounding box center [1128, 195] width 16 height 16
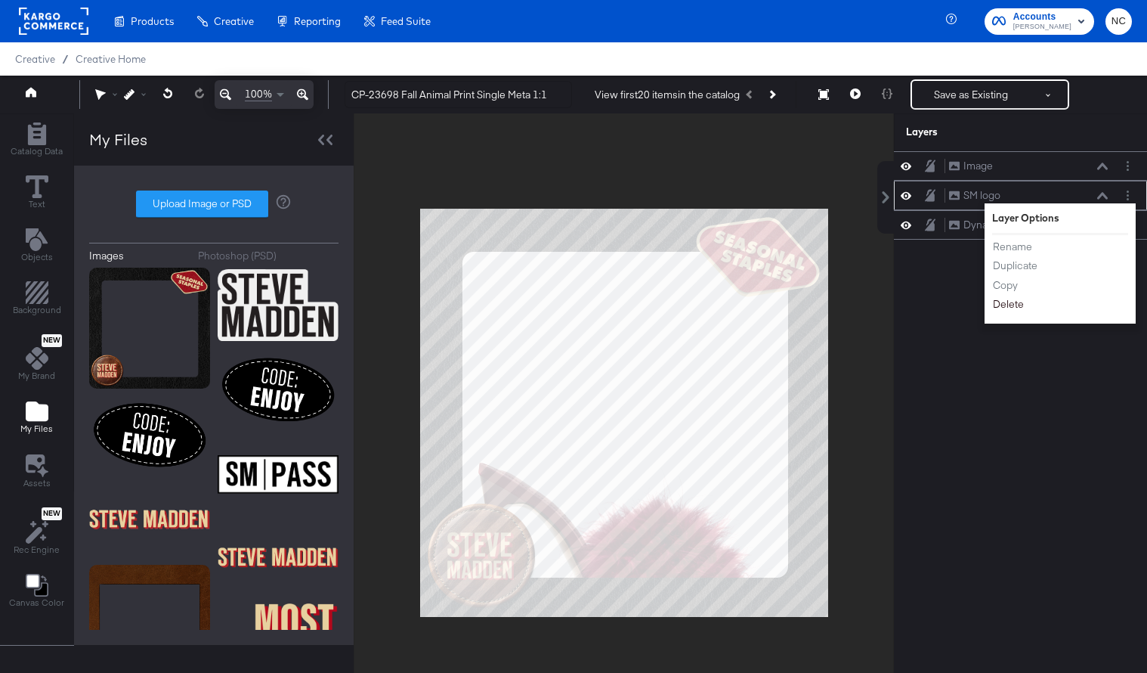
click at [926, 306] on button "Delete" at bounding box center [1008, 304] width 33 height 16
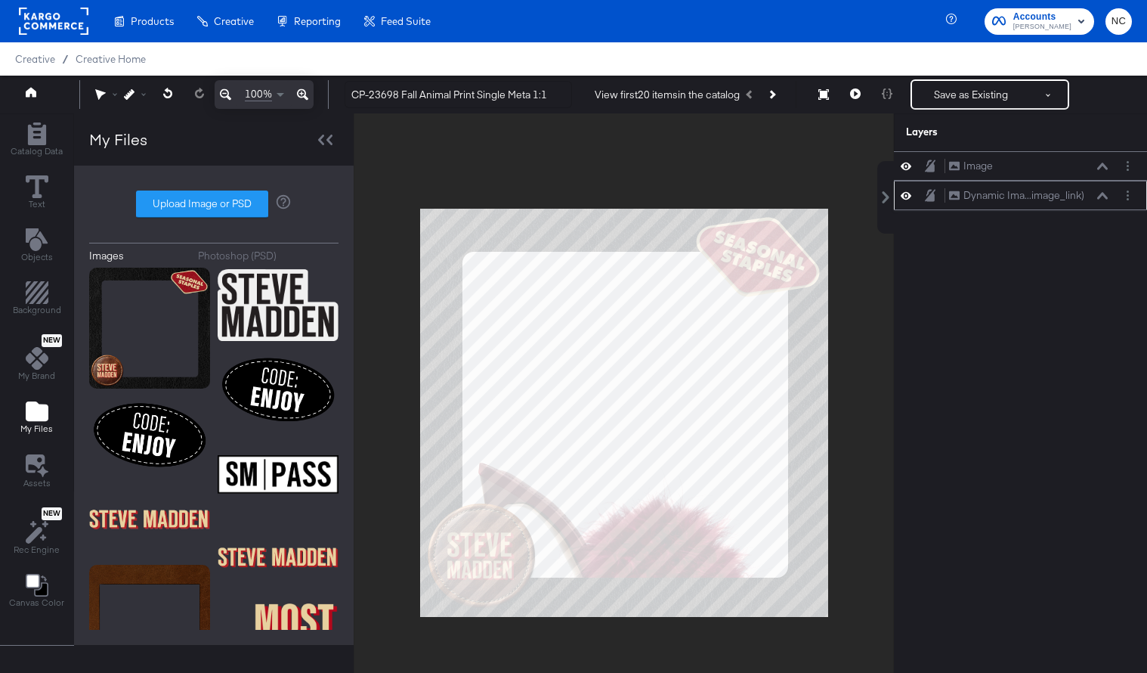
click at [926, 206] on div "Dynamic Ima...image_link) Dynamic Image (image_link)" at bounding box center [1020, 195] width 253 height 29
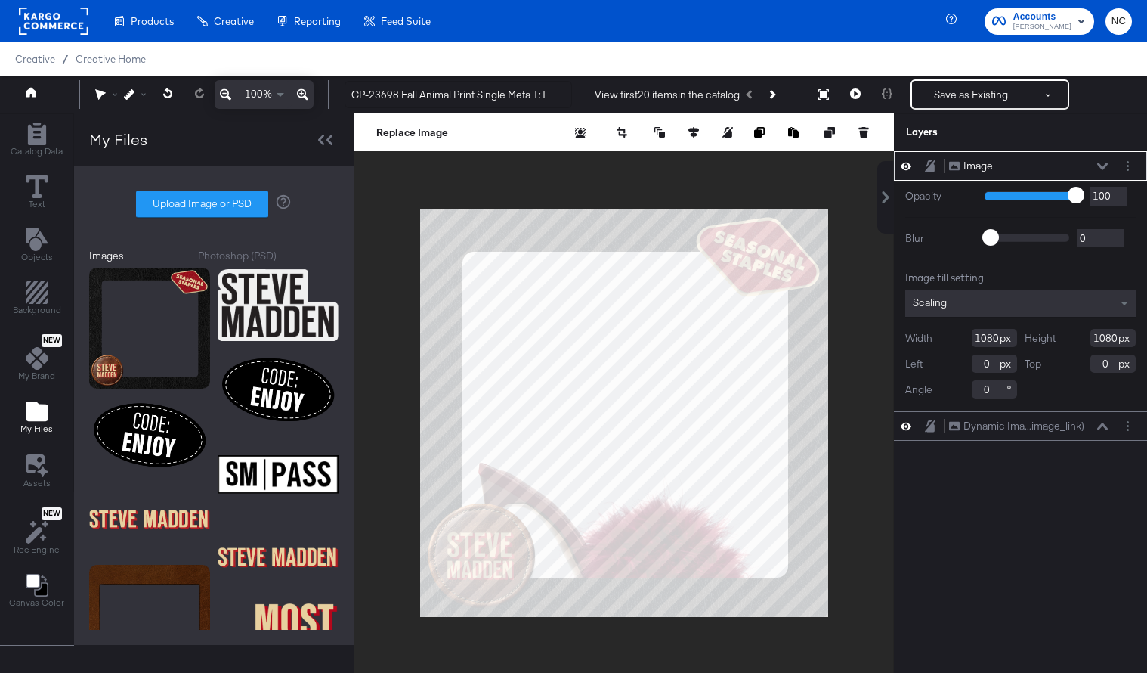
click at [926, 169] on icon at bounding box center [930, 165] width 11 height 12
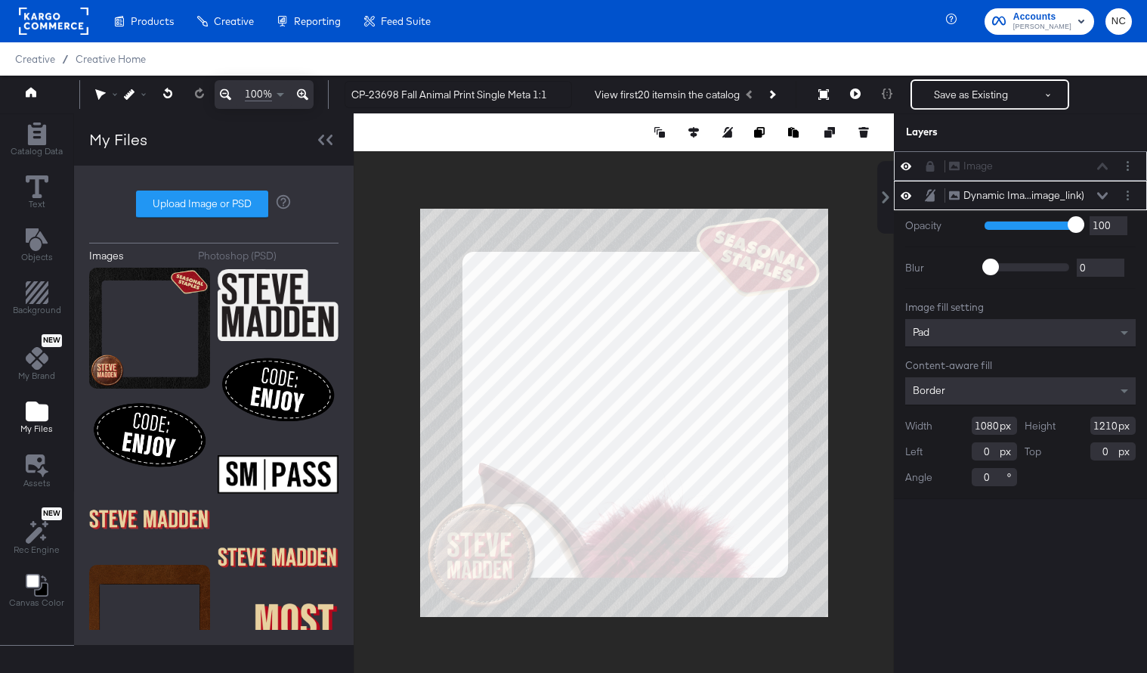
click at [926, 425] on div "Width 1080" at bounding box center [962, 425] width 112 height 18
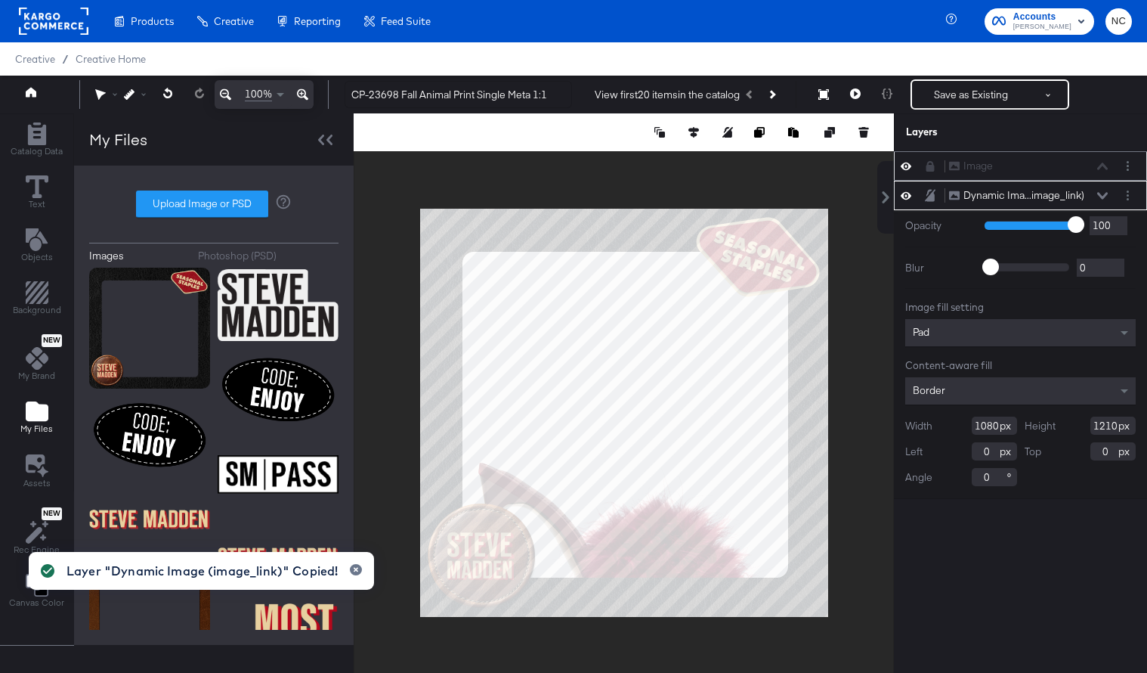
click at [926, 422] on input "1210" at bounding box center [1113, 425] width 45 height 18
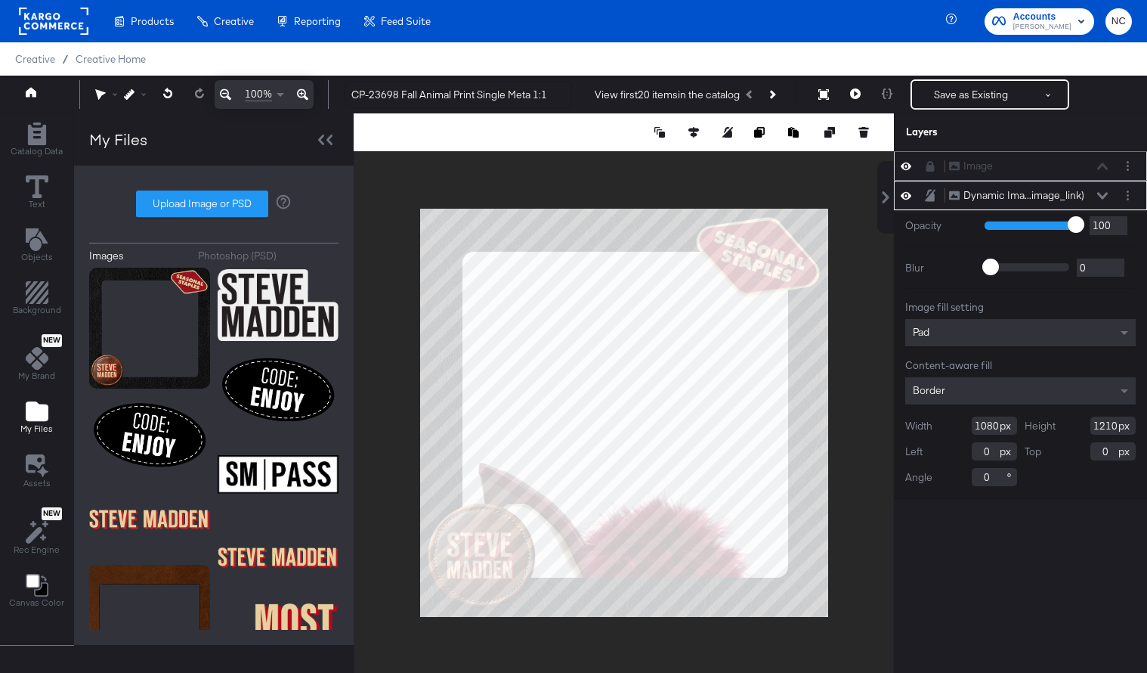
click at [926, 425] on input "1210" at bounding box center [1113, 425] width 45 height 18
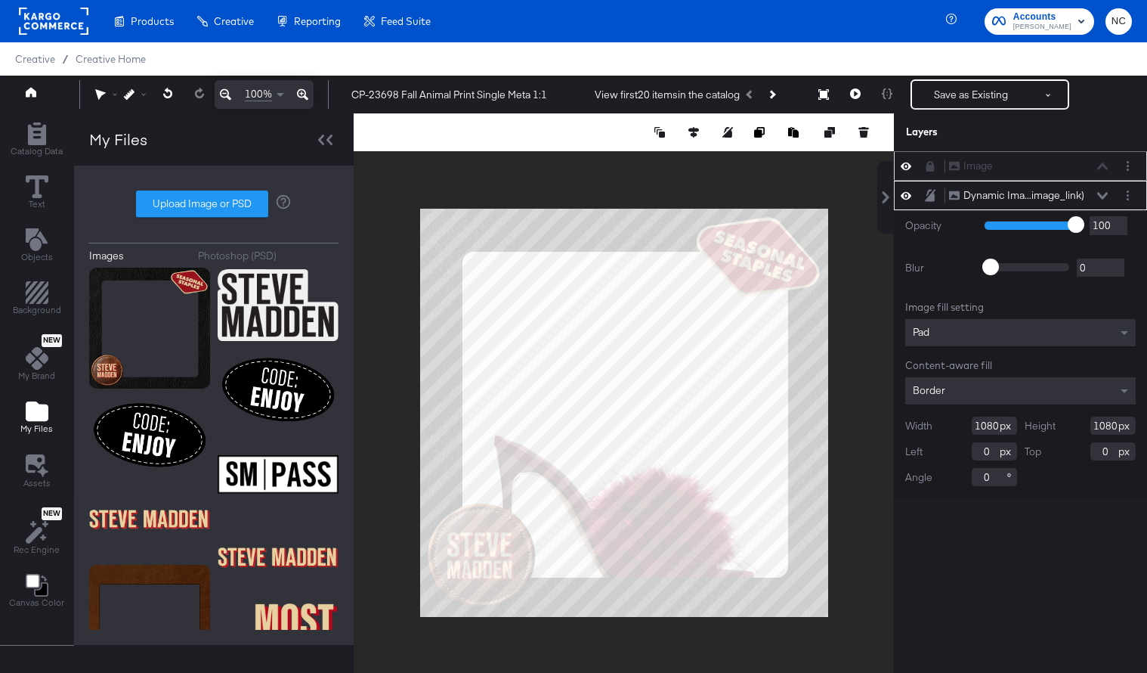
type input "1080"
type input "989"
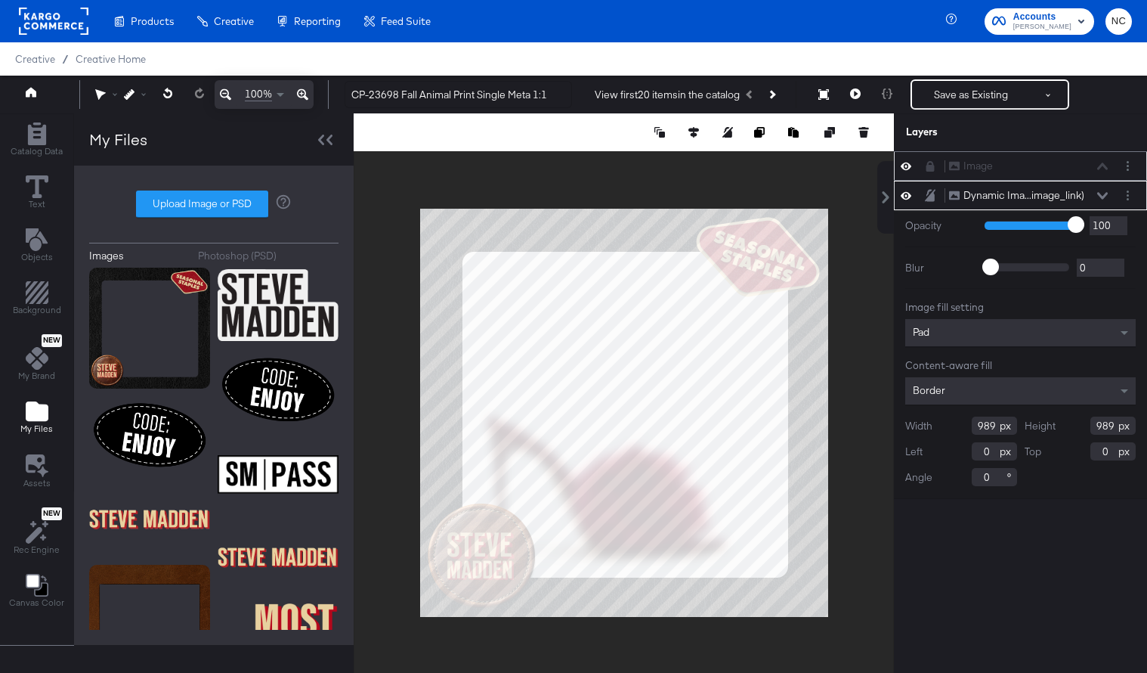
type input "966"
type input "23"
type input "881"
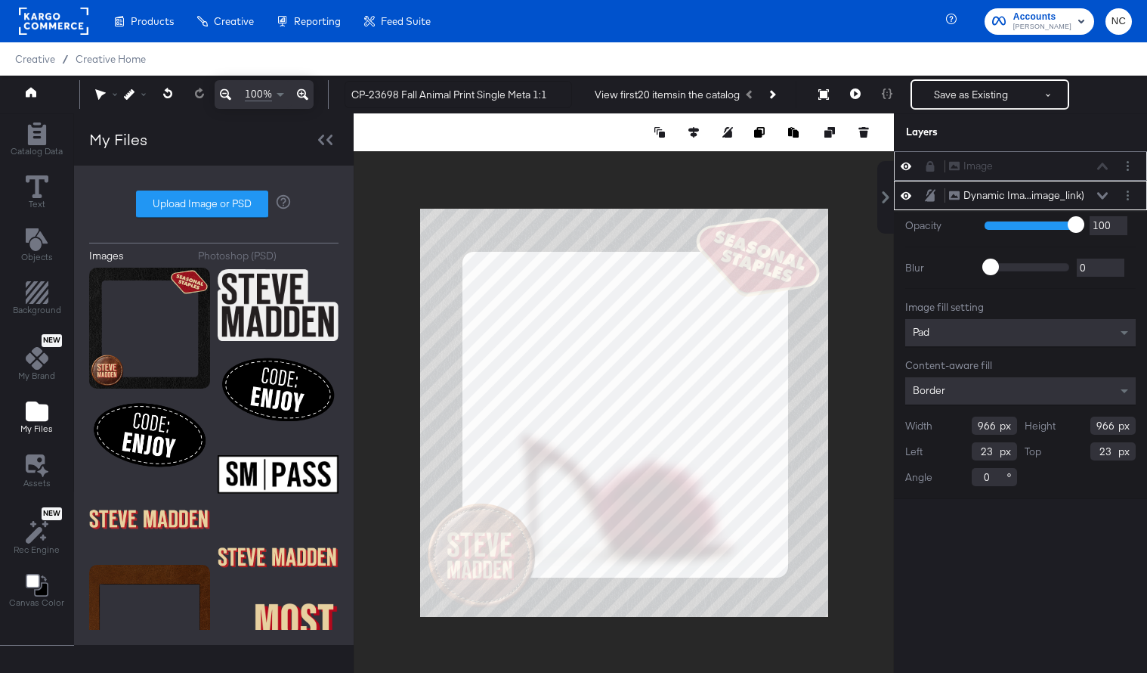
type input "881"
type input "108"
type input "871"
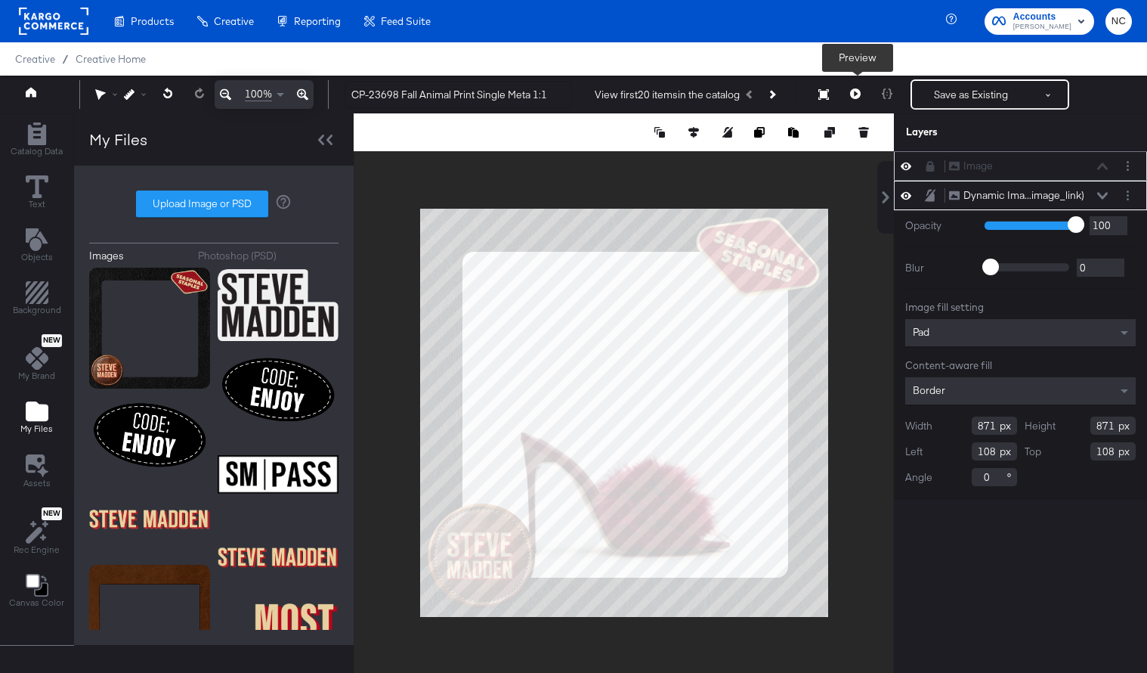
click at [853, 95] on icon at bounding box center [855, 93] width 11 height 11
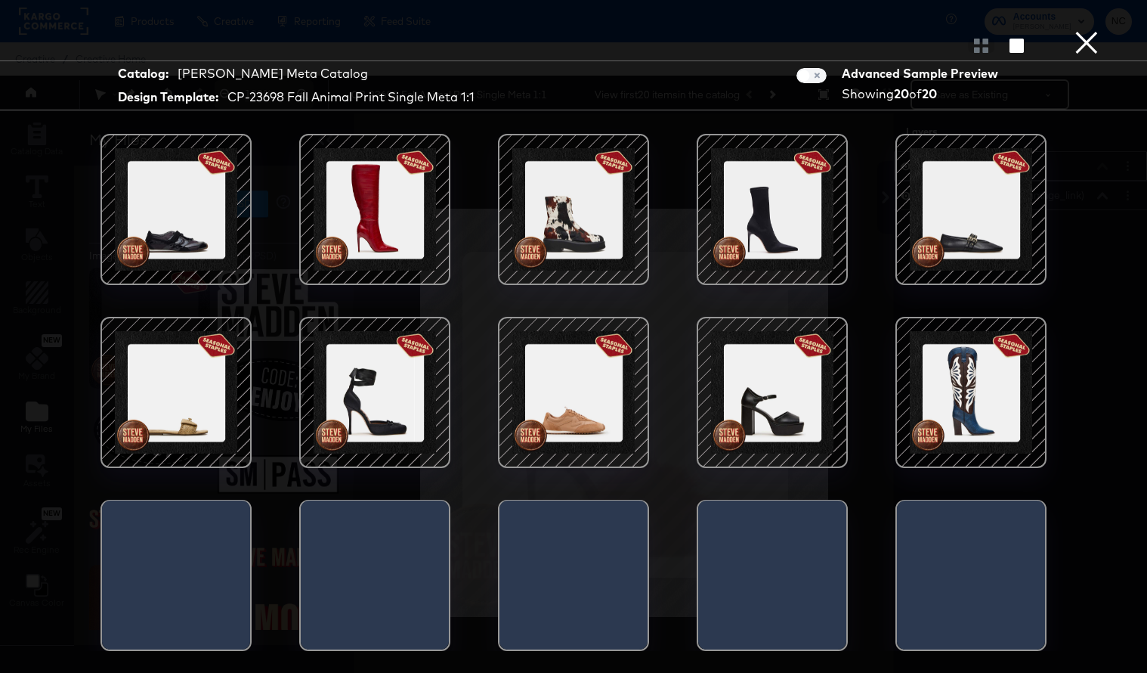
scroll to position [39, 0]
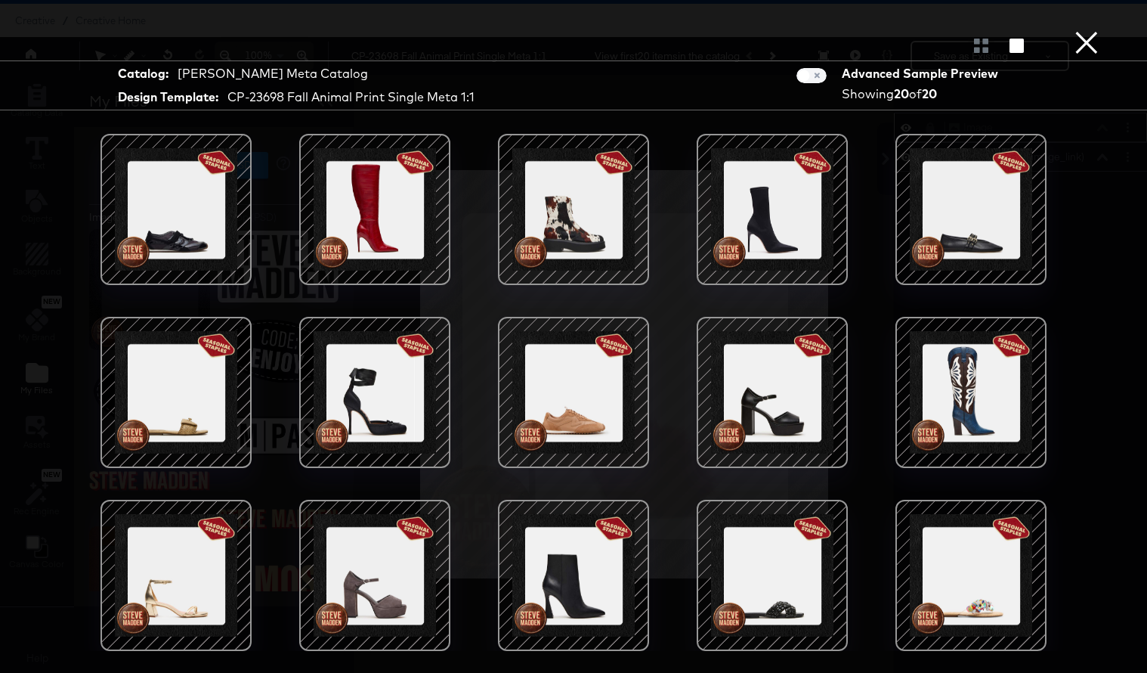
click at [926, 30] on button "×" at bounding box center [1087, 15] width 30 height 30
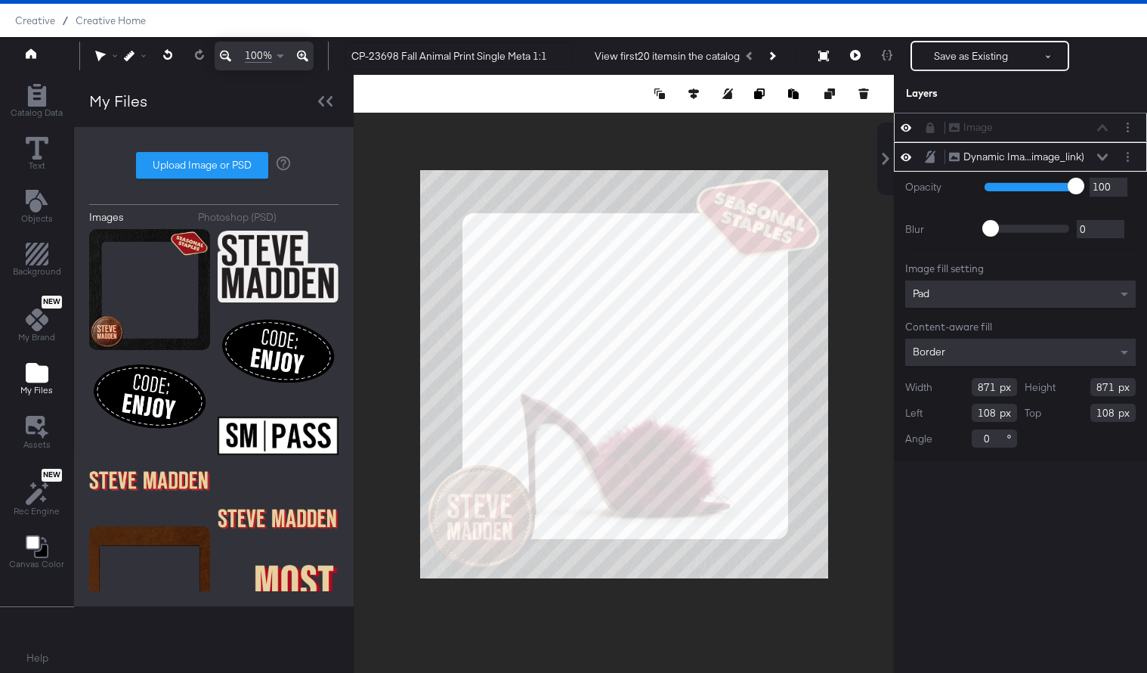
click at [926, 305] on div "Pad" at bounding box center [1021, 293] width 231 height 27
click at [926, 263] on div "Image fill setting" at bounding box center [1021, 269] width 231 height 14
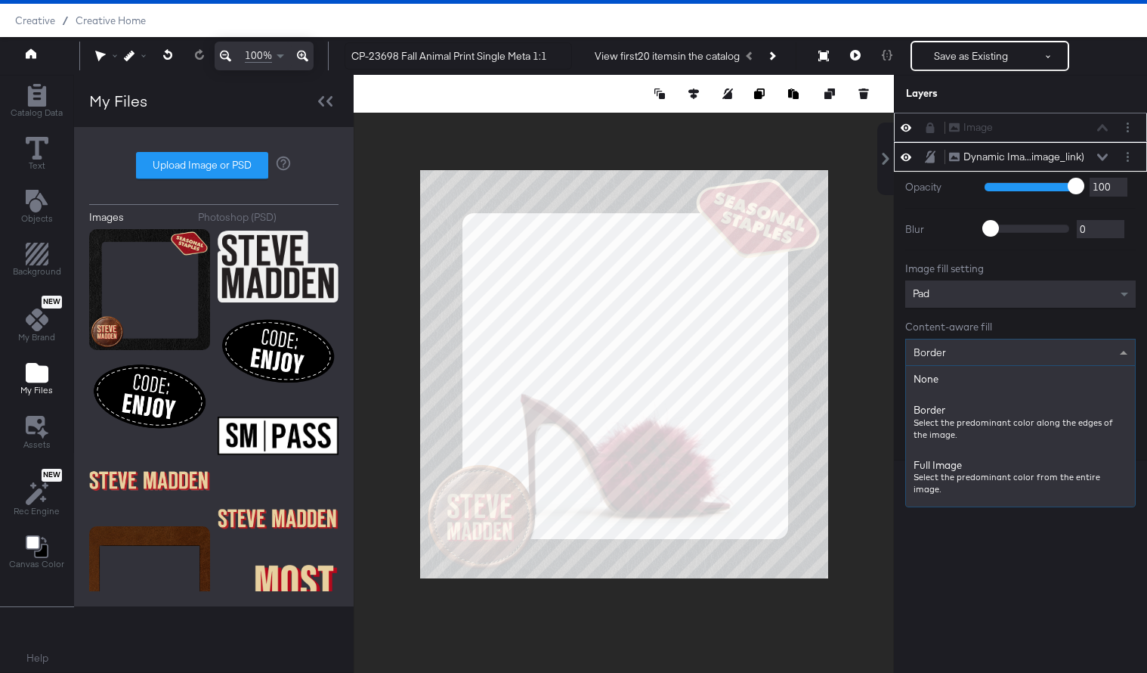
click at [926, 358] on div "Border" at bounding box center [1020, 352] width 229 height 26
click at [926, 299] on div "Pad" at bounding box center [1021, 293] width 231 height 27
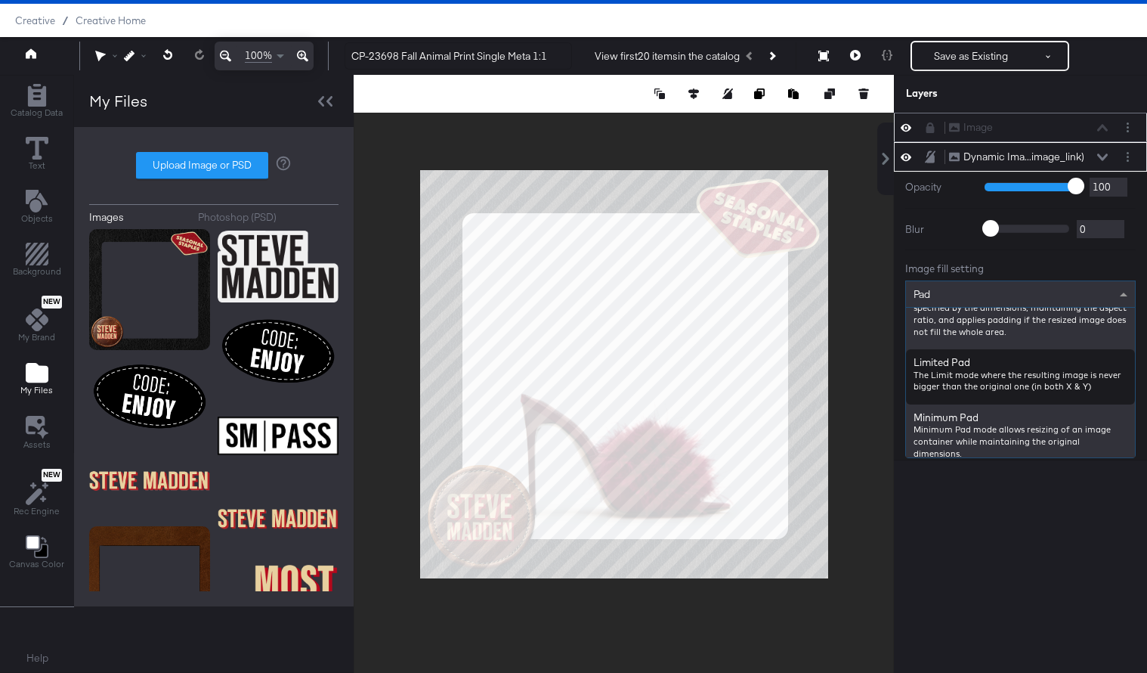
scroll to position [63, 0]
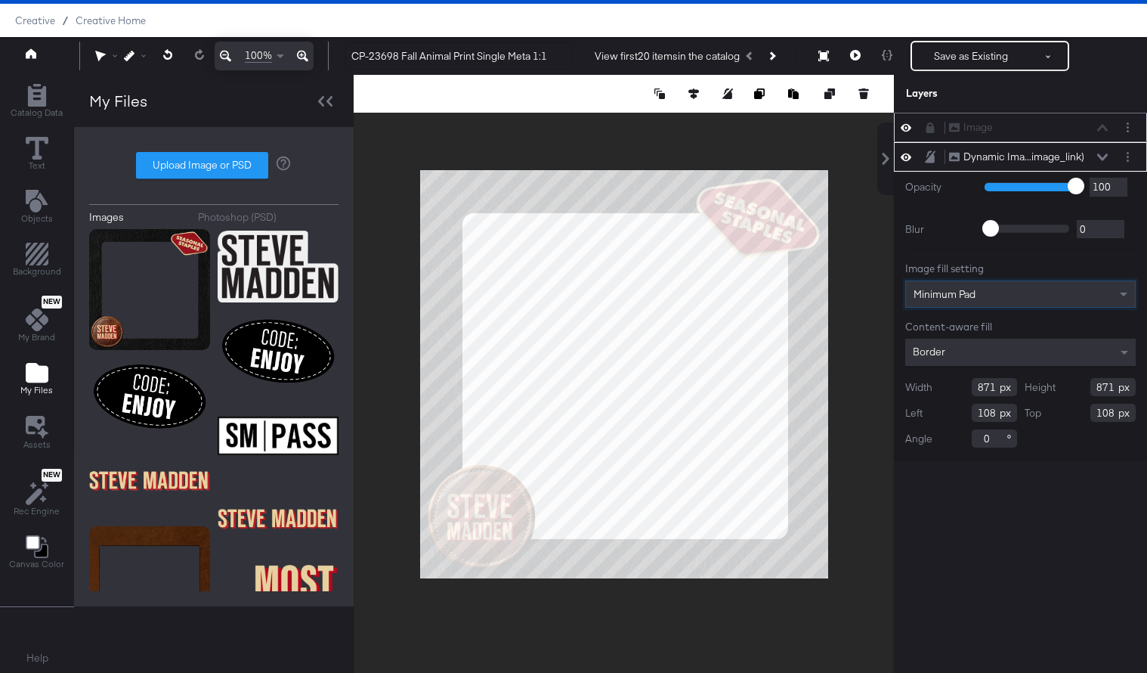
click at [926, 298] on div "Minimum Pad" at bounding box center [1020, 294] width 229 height 26
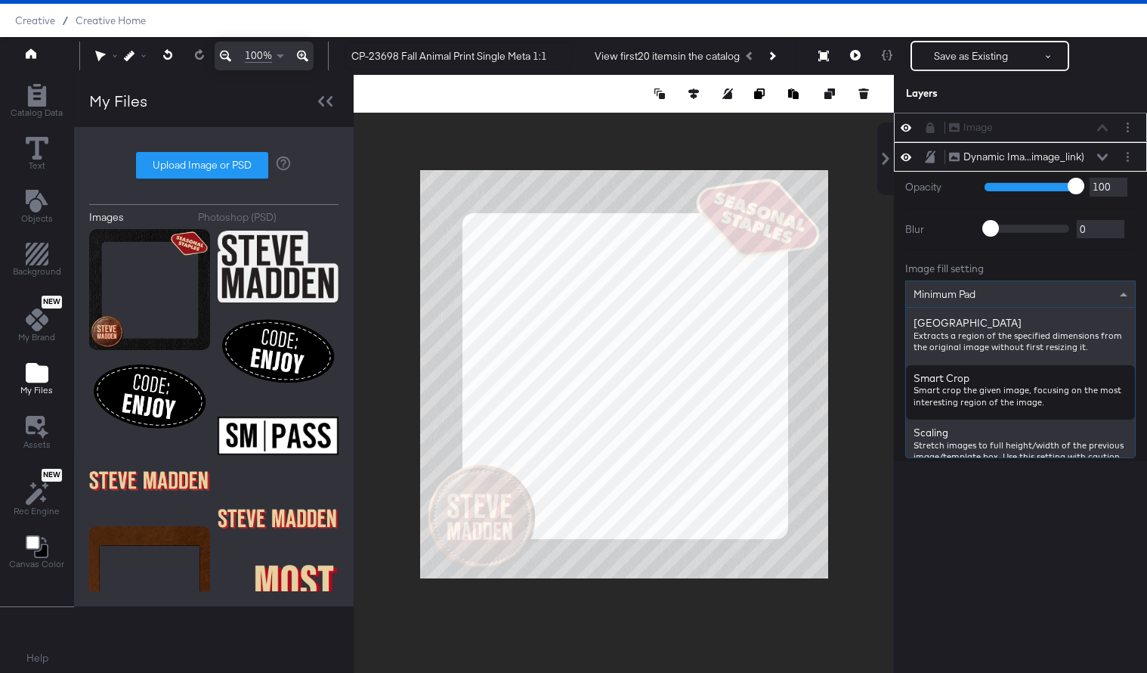
scroll to position [342, 0]
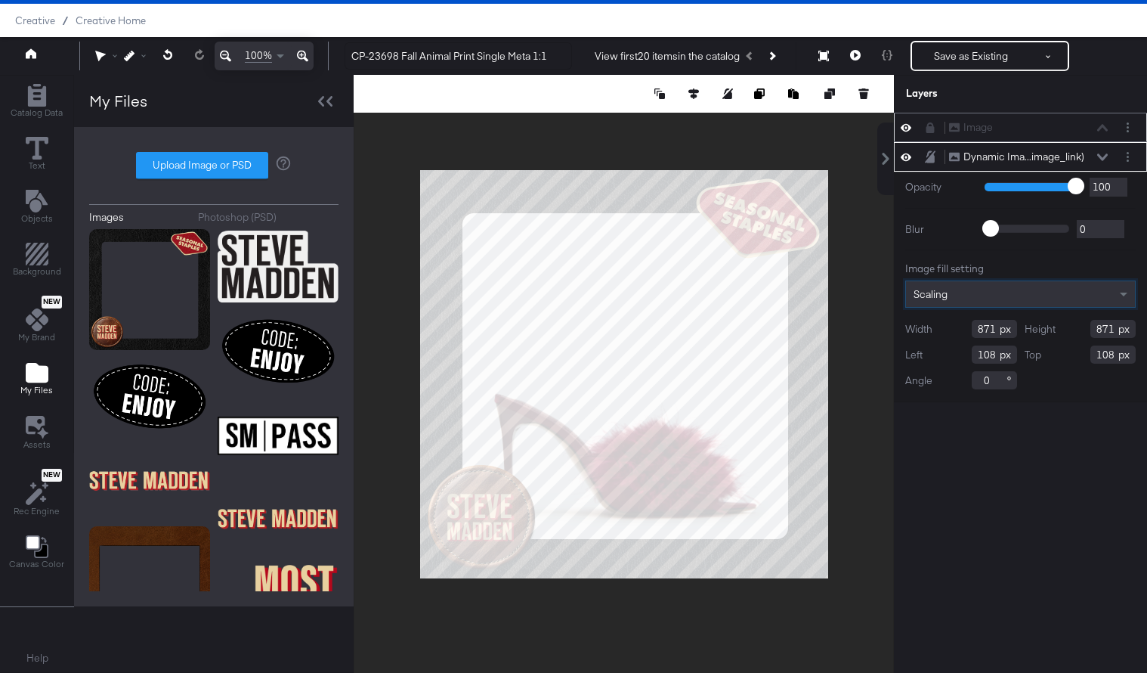
click at [926, 295] on div "Scaling" at bounding box center [1020, 294] width 229 height 26
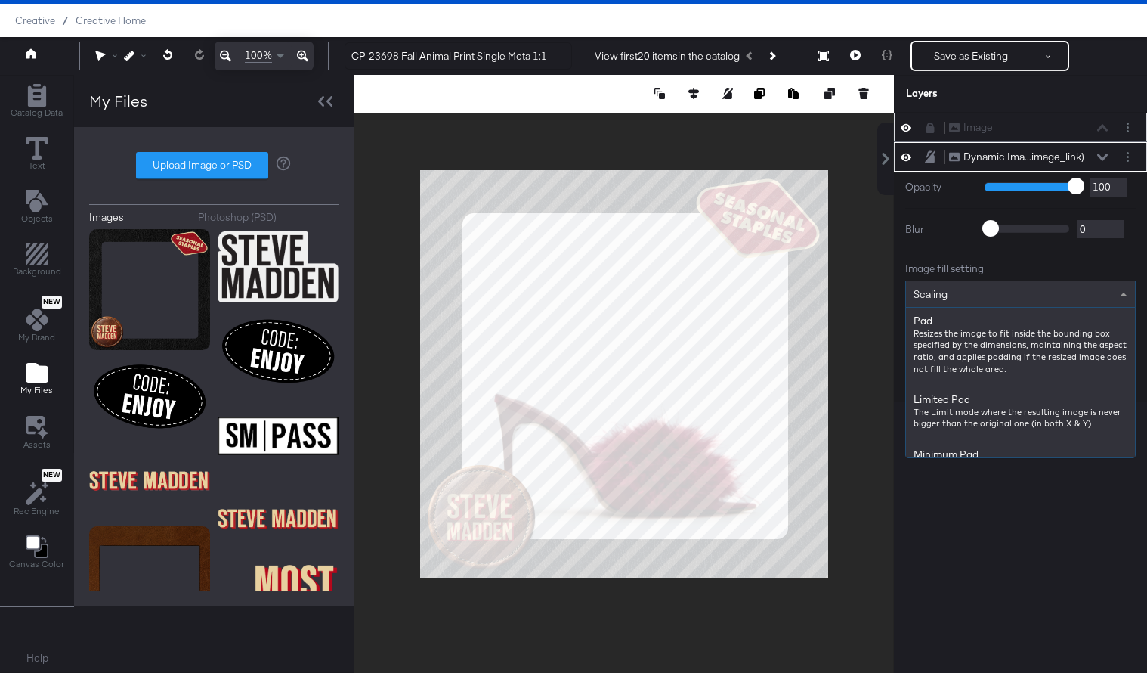
scroll to position [372, 0]
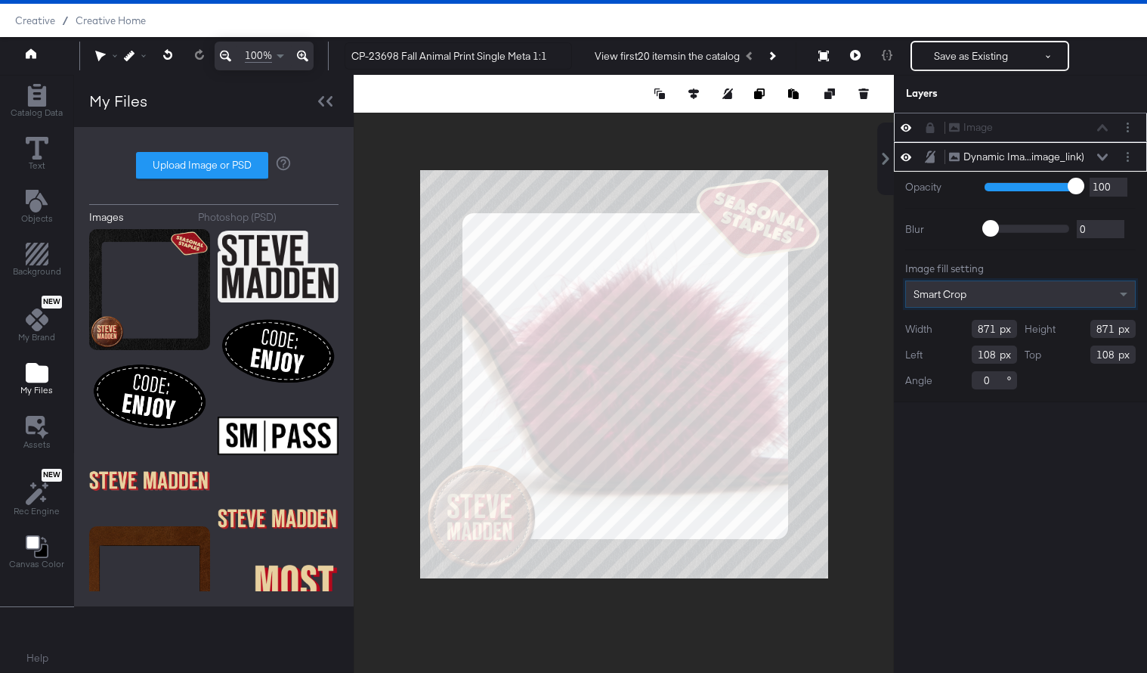
click at [926, 296] on div "Smart Crop" at bounding box center [1020, 294] width 229 height 26
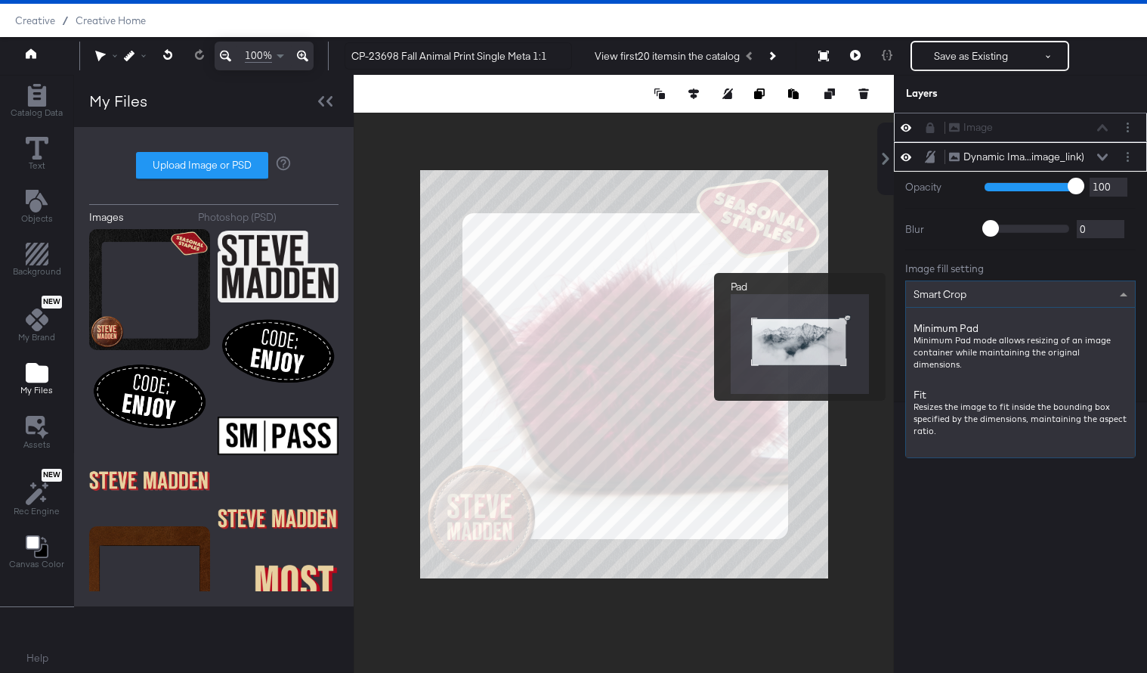
scroll to position [0, 0]
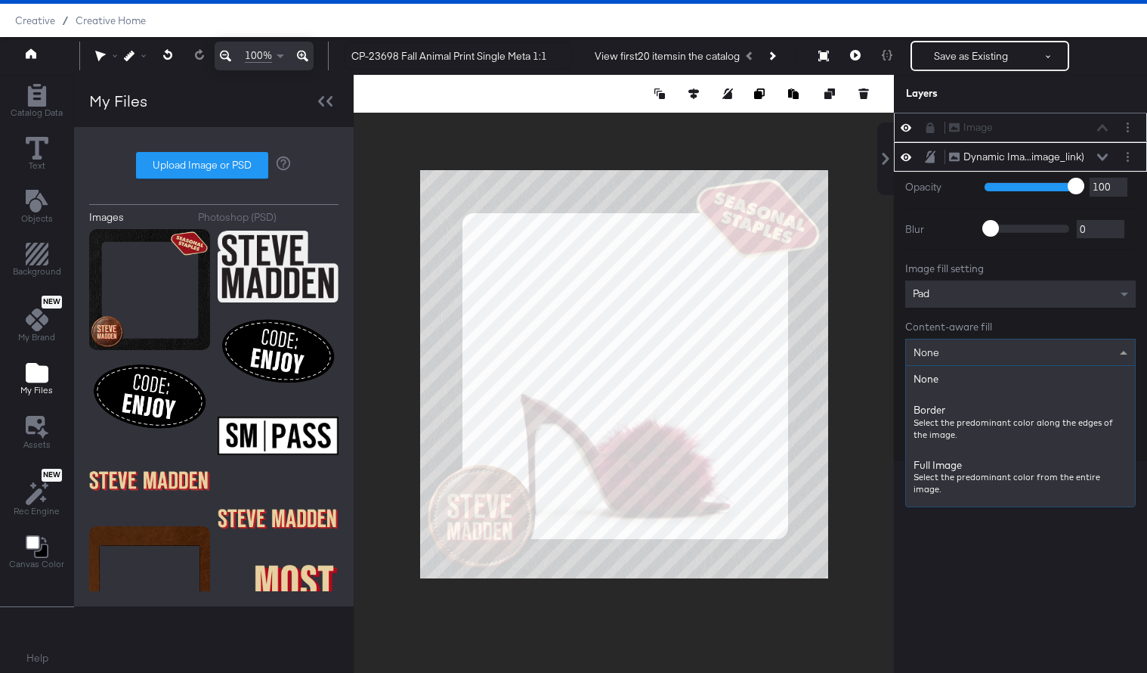
click at [926, 351] on div "None" at bounding box center [1020, 352] width 229 height 26
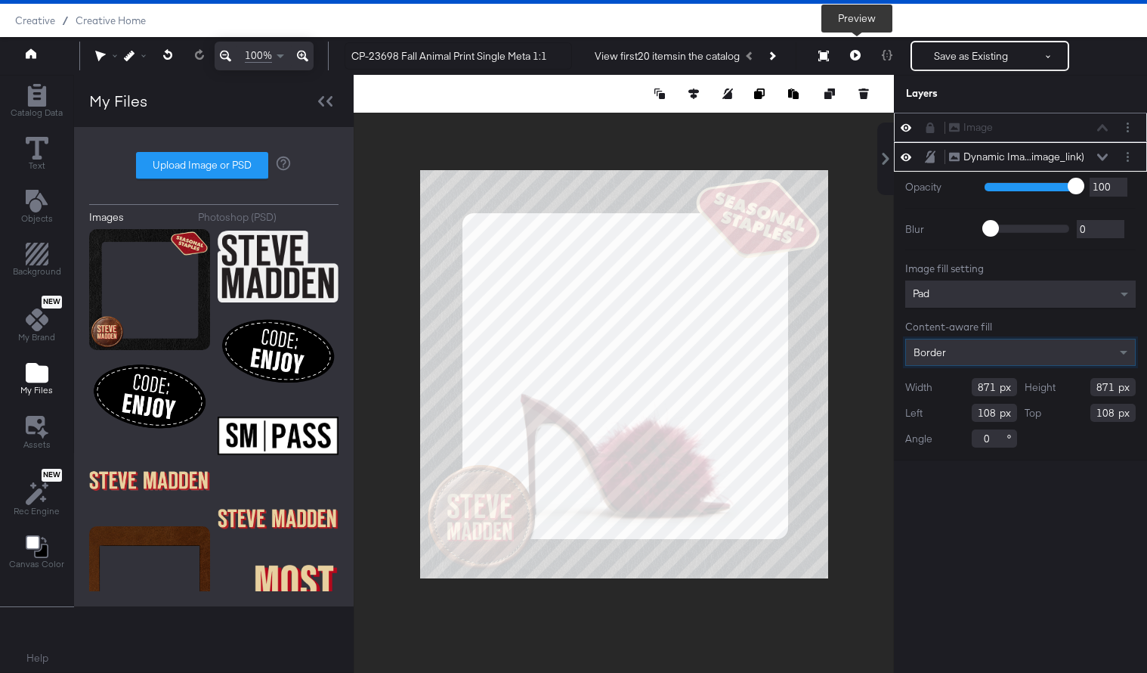
click at [856, 51] on icon at bounding box center [855, 55] width 11 height 11
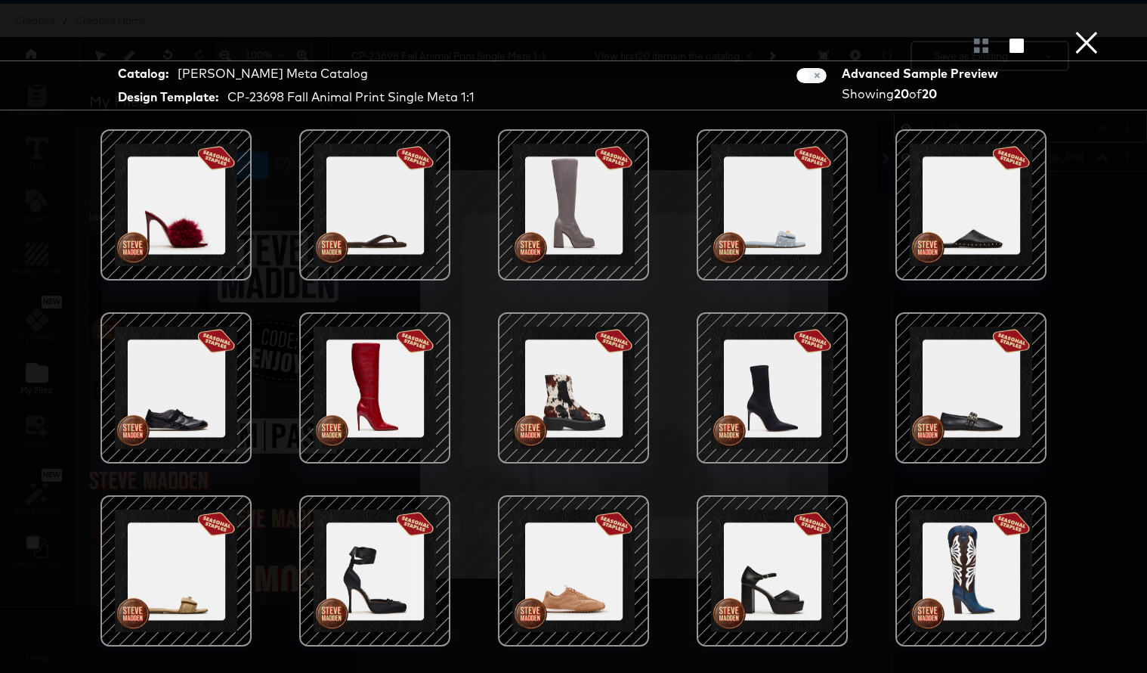
scroll to position [178, 0]
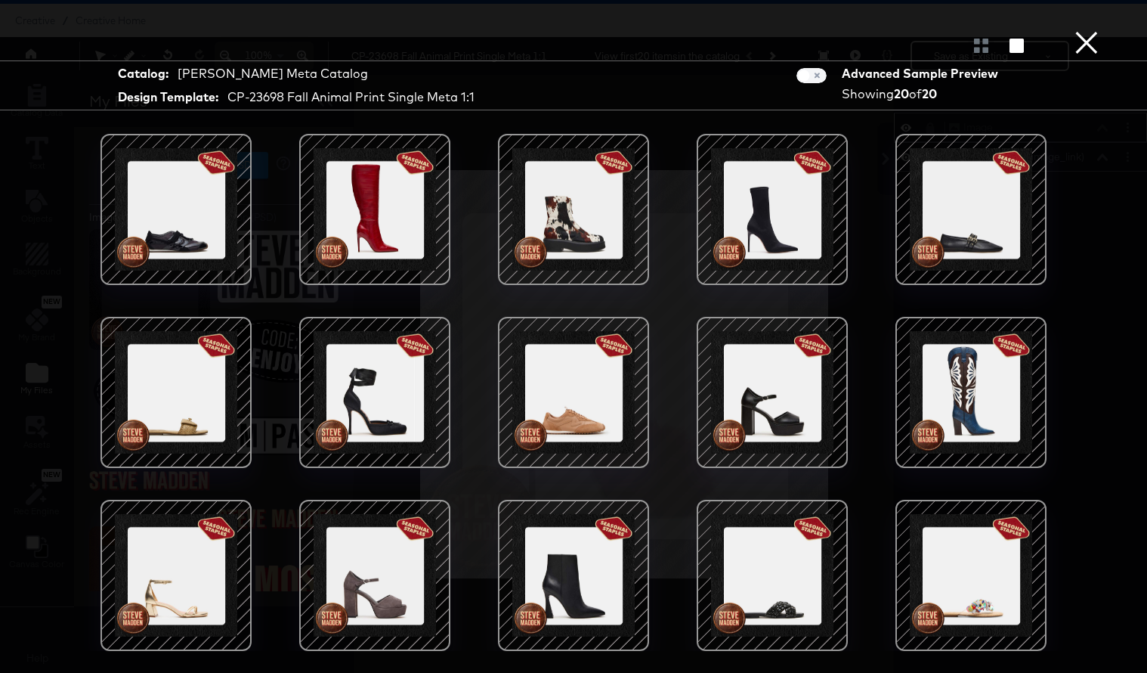
click at [926, 30] on button "×" at bounding box center [1087, 15] width 30 height 30
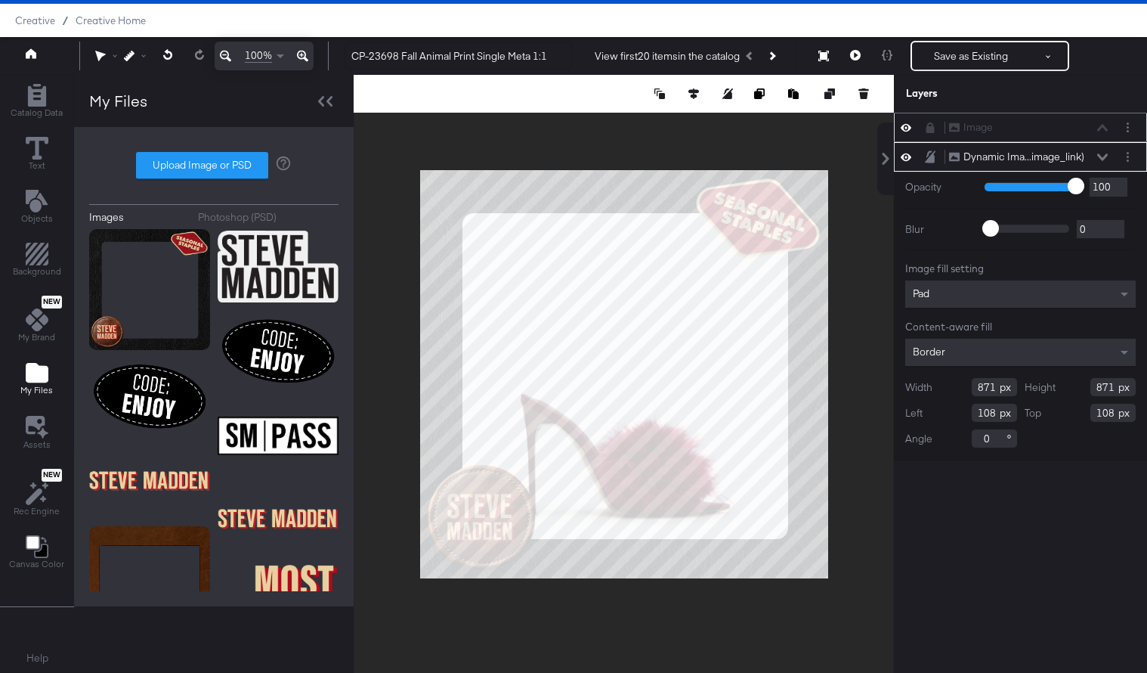
type input "939"
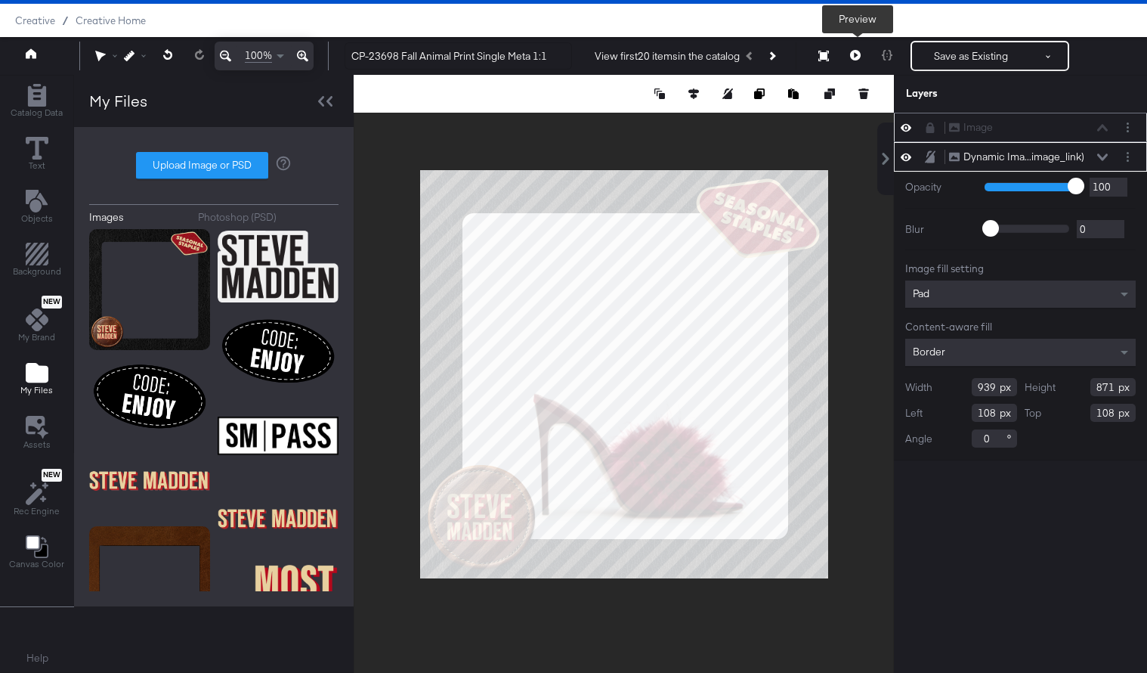
click at [854, 51] on icon at bounding box center [855, 55] width 11 height 11
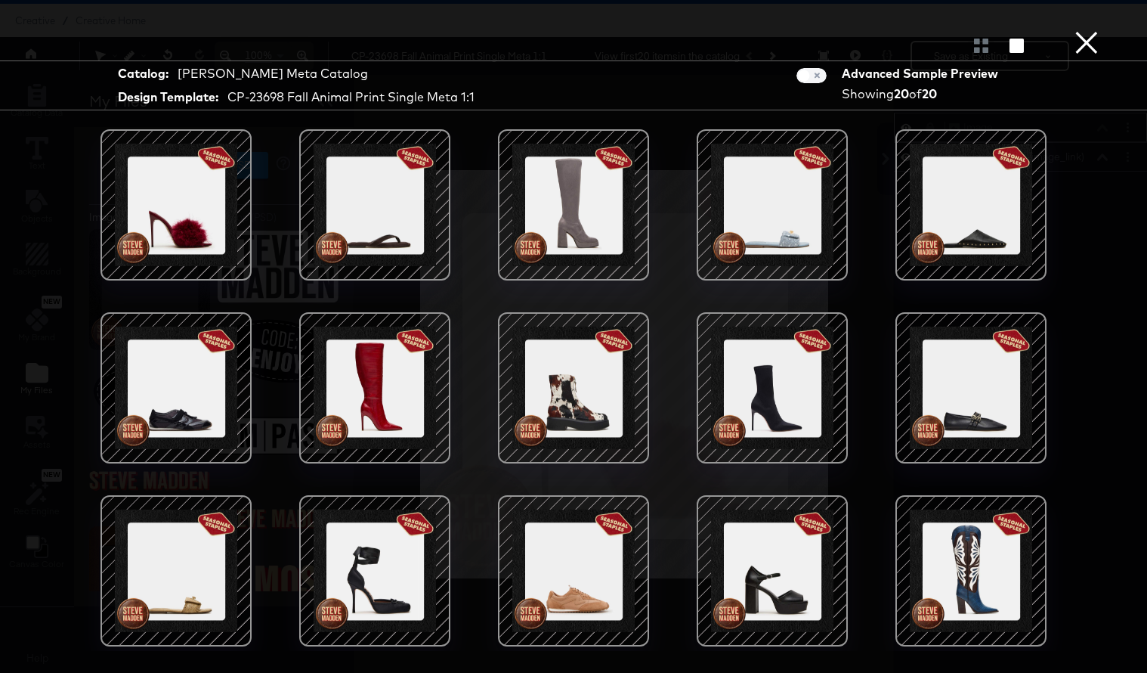
click at [926, 30] on button "×" at bounding box center [1087, 15] width 30 height 30
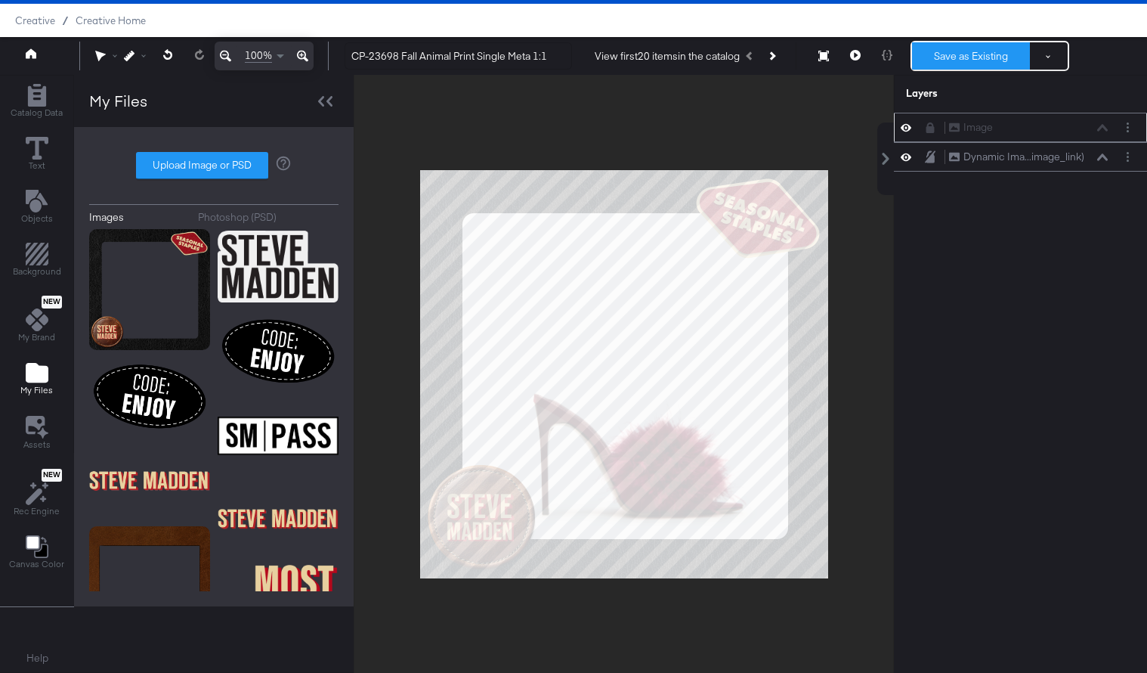
click at [926, 57] on button "Save as Existing" at bounding box center [971, 55] width 118 height 27
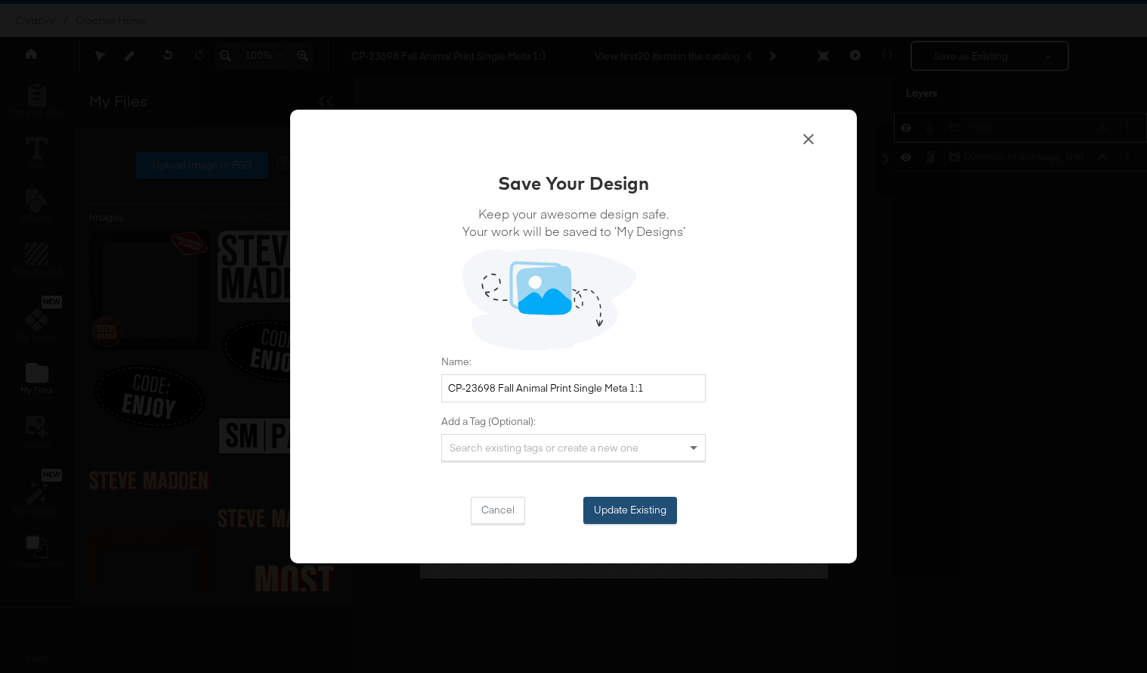
click at [644, 507] on button "Update Existing" at bounding box center [631, 510] width 94 height 27
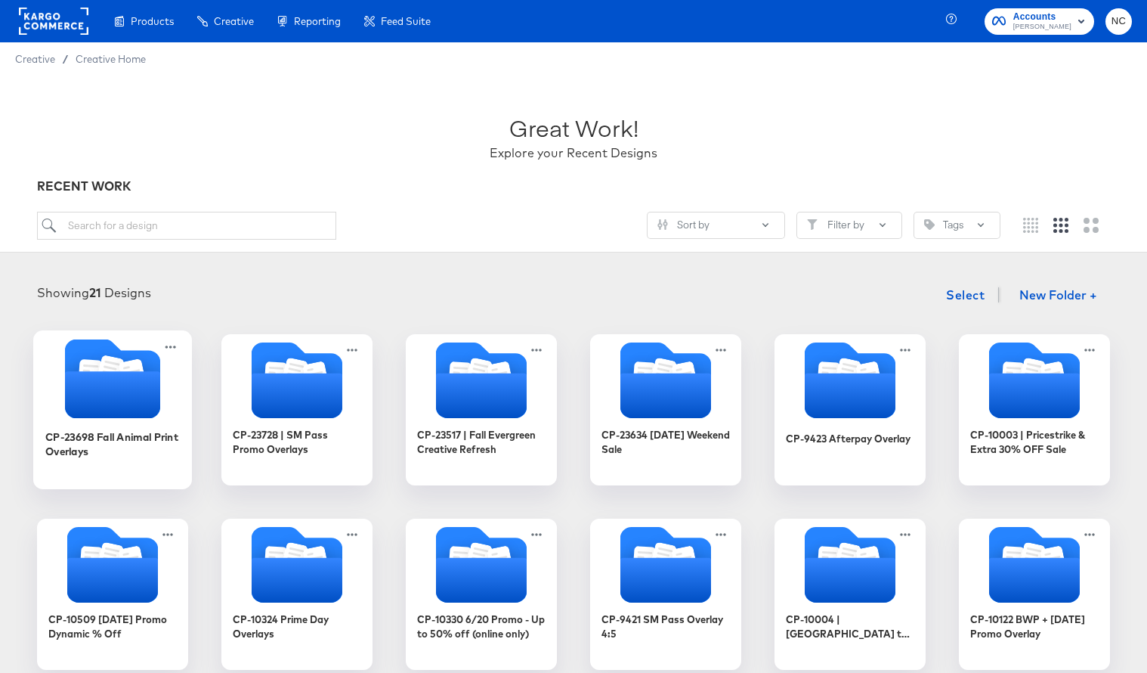
click at [137, 423] on div "CP-23698 Fall Animal Print Overlays" at bounding box center [112, 451] width 135 height 58
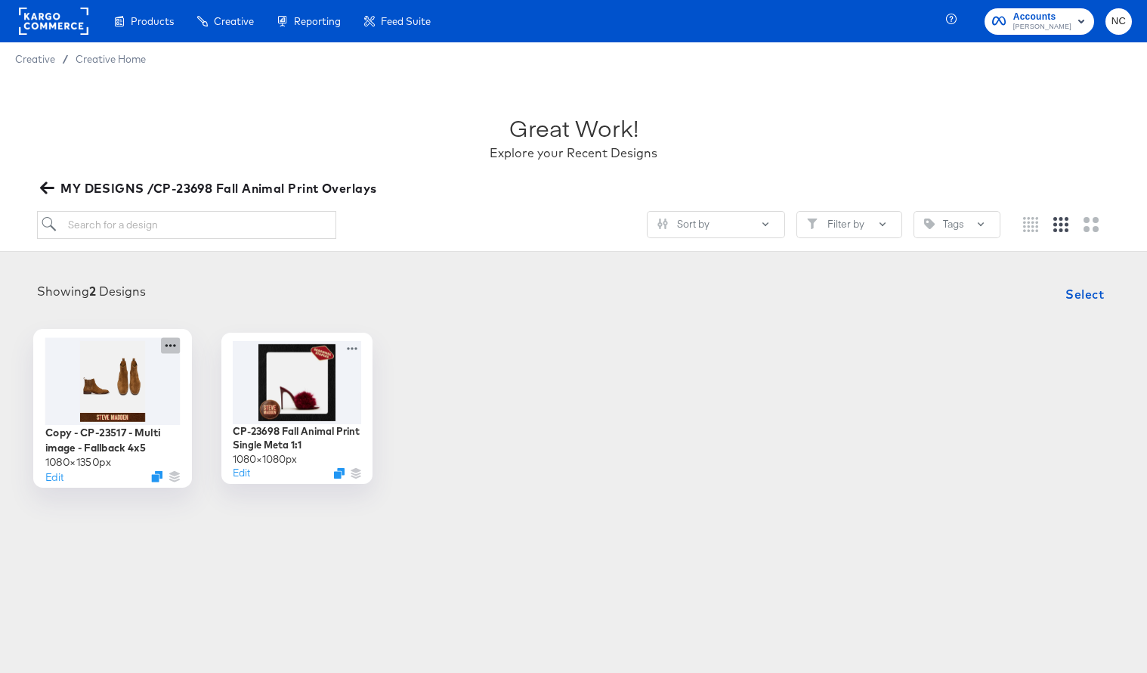
click at [177, 345] on icon at bounding box center [170, 345] width 19 height 16
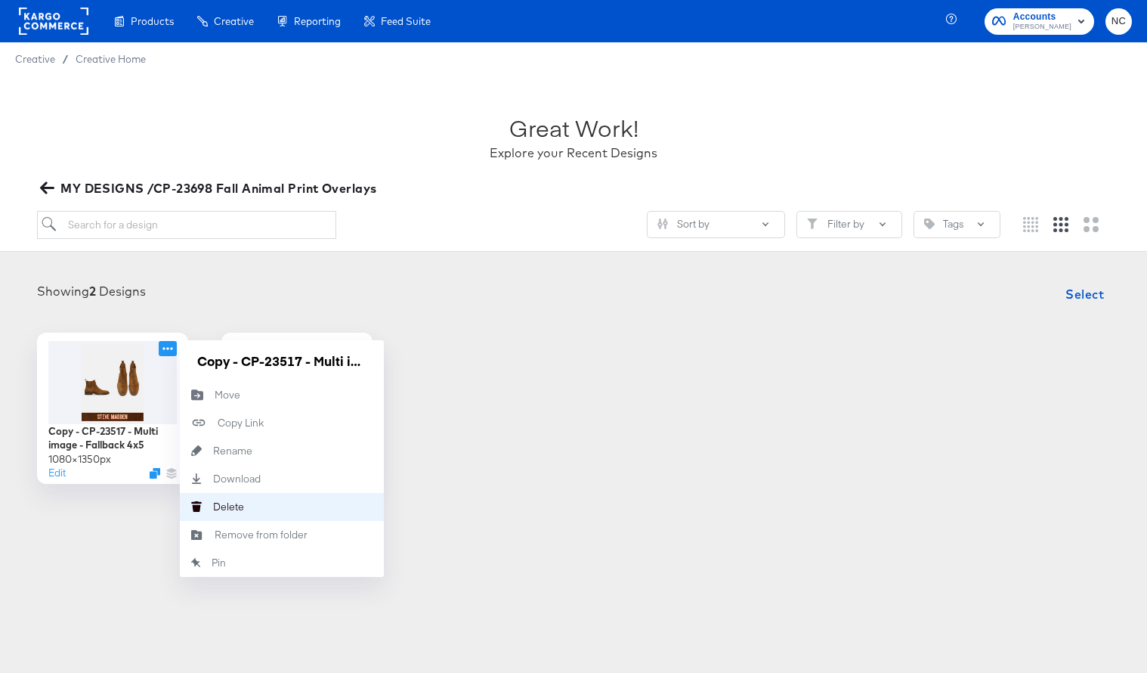
click at [213, 506] on div "[PERSON_NAME]" at bounding box center [213, 506] width 0 height 0
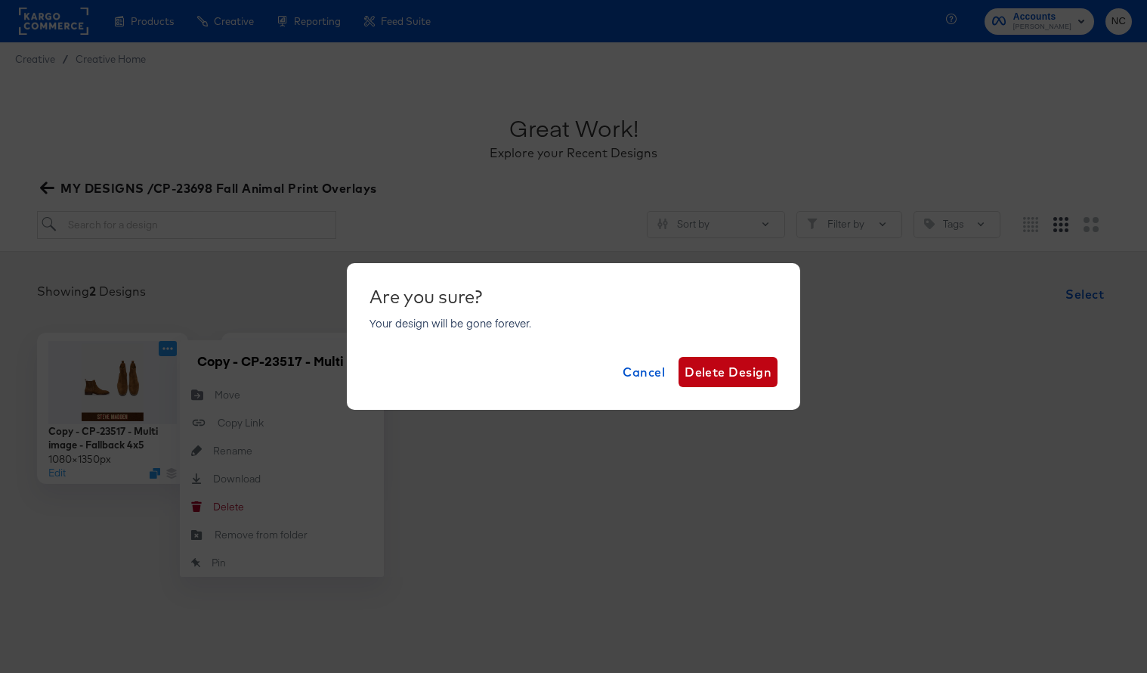
click at [762, 348] on div "Are you sure? Your design will be gone forever. Cancel Delete Design" at bounding box center [574, 337] width 408 height 102
click at [755, 367] on span "Delete Design" at bounding box center [728, 371] width 87 height 21
